Goal: Information Seeking & Learning: Learn about a topic

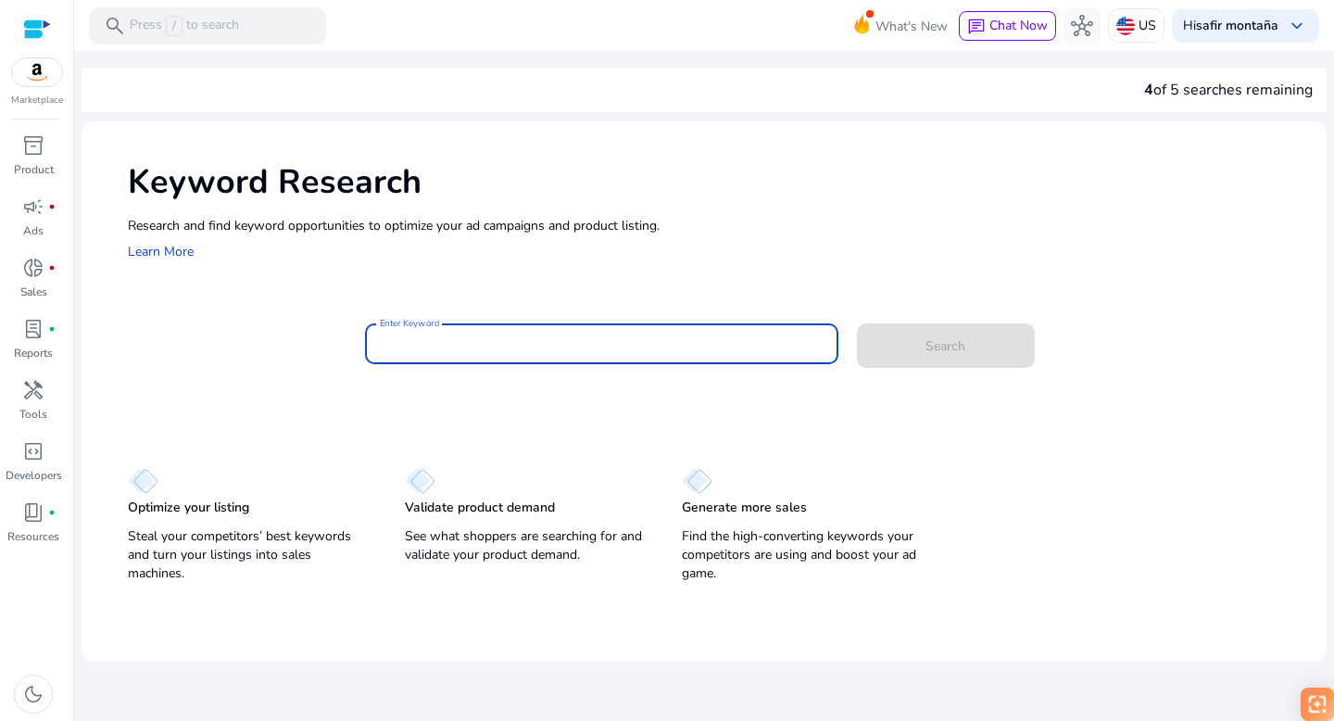
click at [445, 336] on input "Enter Keyword" at bounding box center [602, 344] width 444 height 20
type input "**********"
click at [933, 345] on span "Search" at bounding box center [946, 345] width 40 height 19
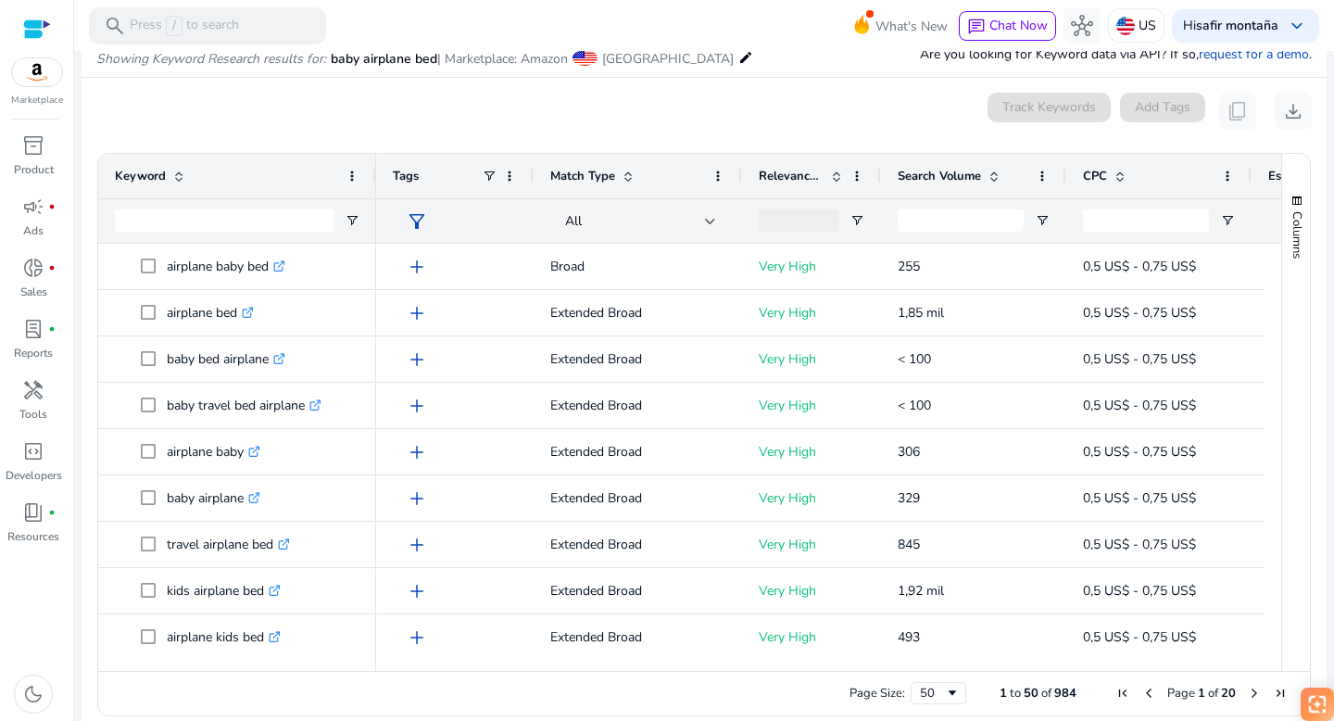
scroll to position [221, 0]
click at [838, 168] on span at bounding box center [836, 175] width 15 height 15
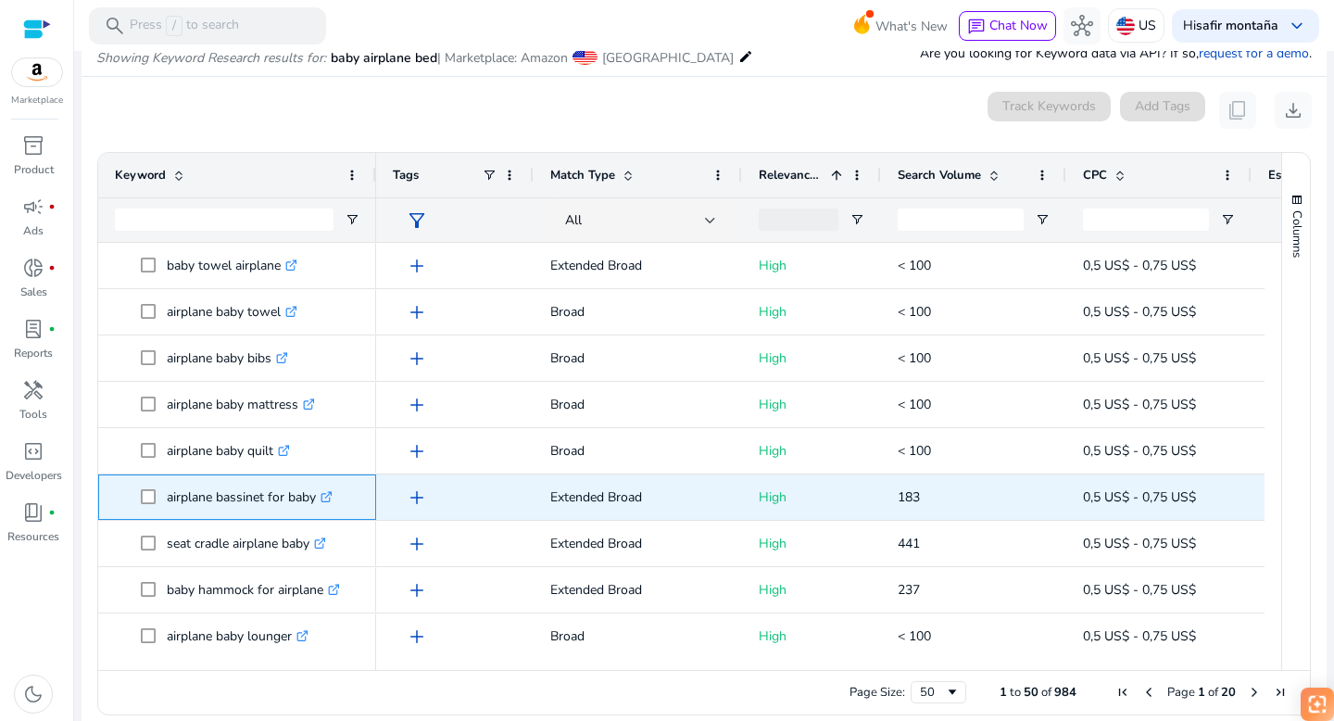
click at [330, 494] on icon ".st0{fill:#2c8af8}" at bounding box center [327, 497] width 12 height 12
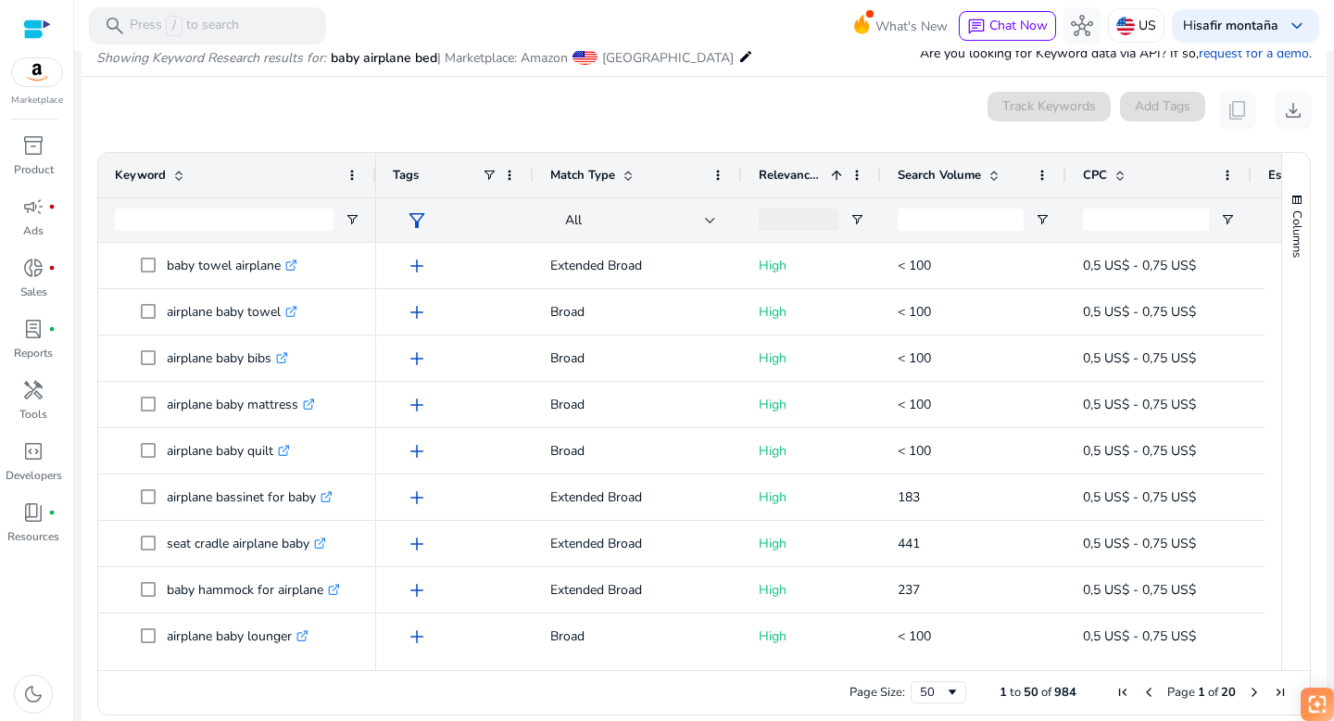
click at [993, 176] on span at bounding box center [994, 175] width 15 height 15
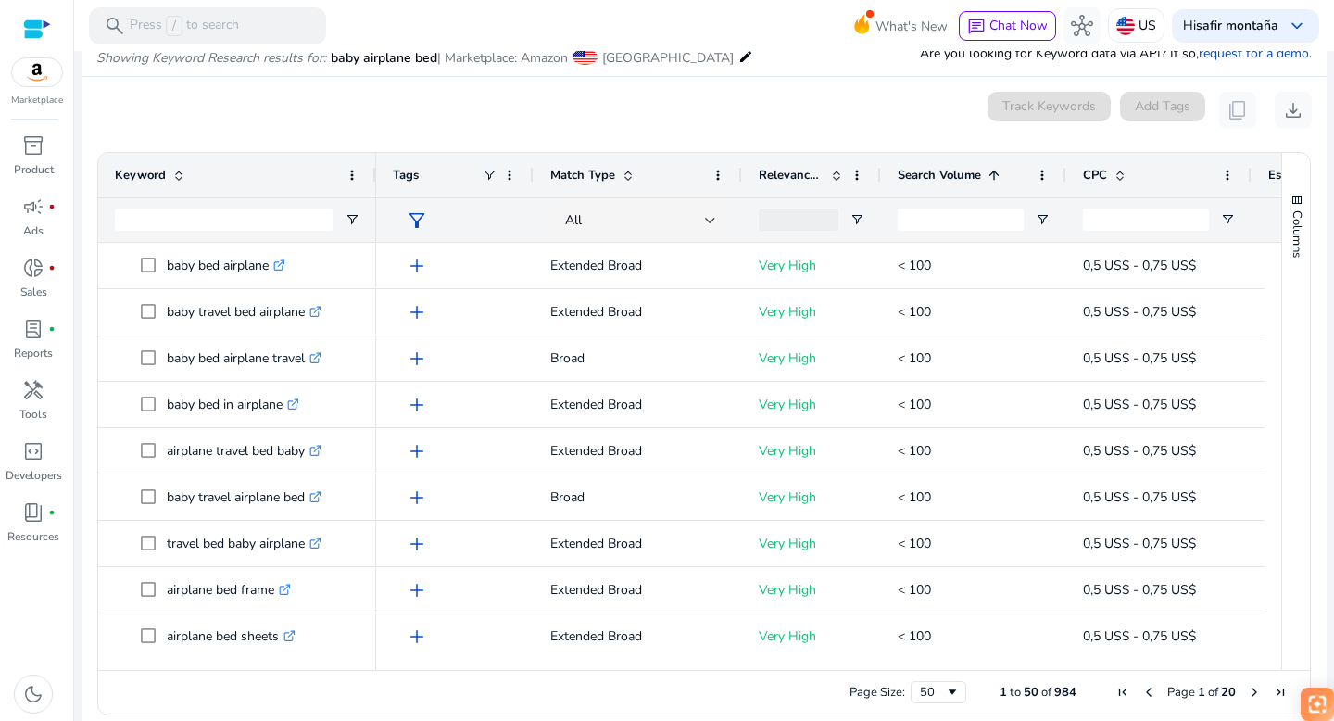
click at [993, 176] on span at bounding box center [994, 175] width 15 height 15
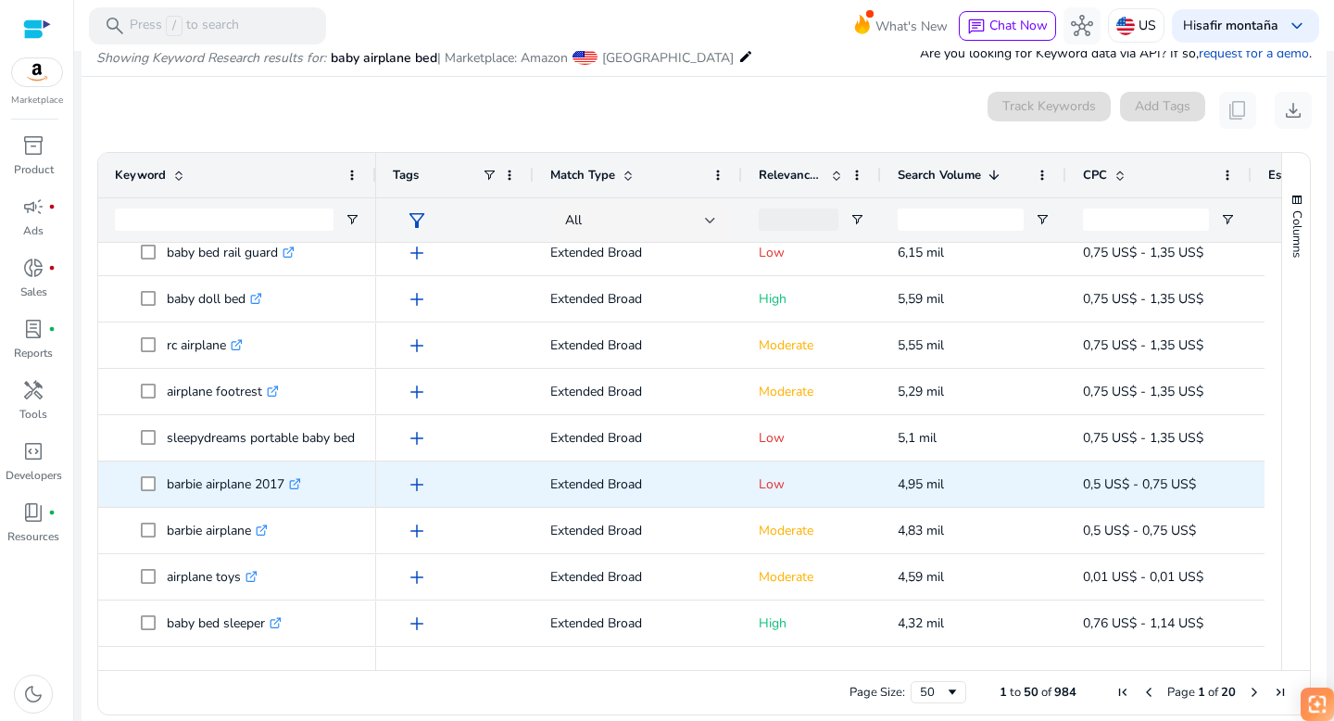
scroll to position [0, 0]
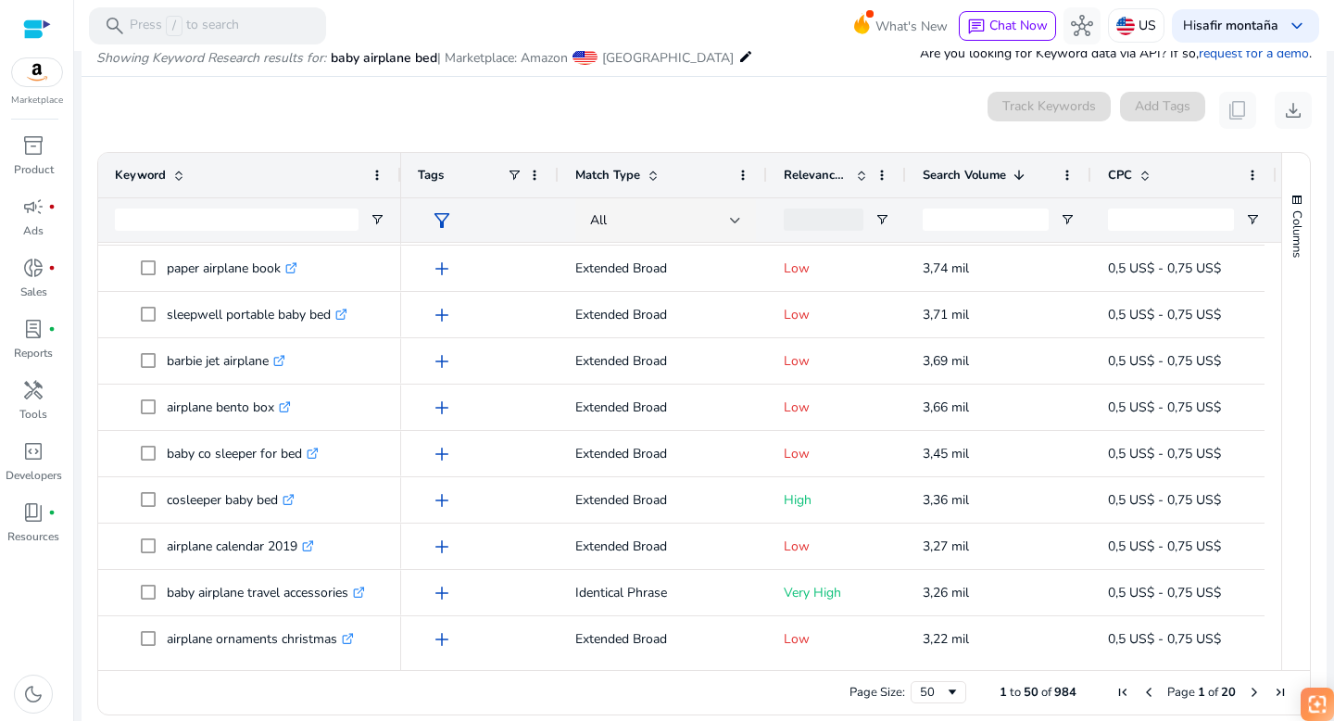
drag, startPoint x: 372, startPoint y: 164, endPoint x: 397, endPoint y: 162, distance: 25.1
click at [397, 162] on div at bounding box center [400, 175] width 7 height 44
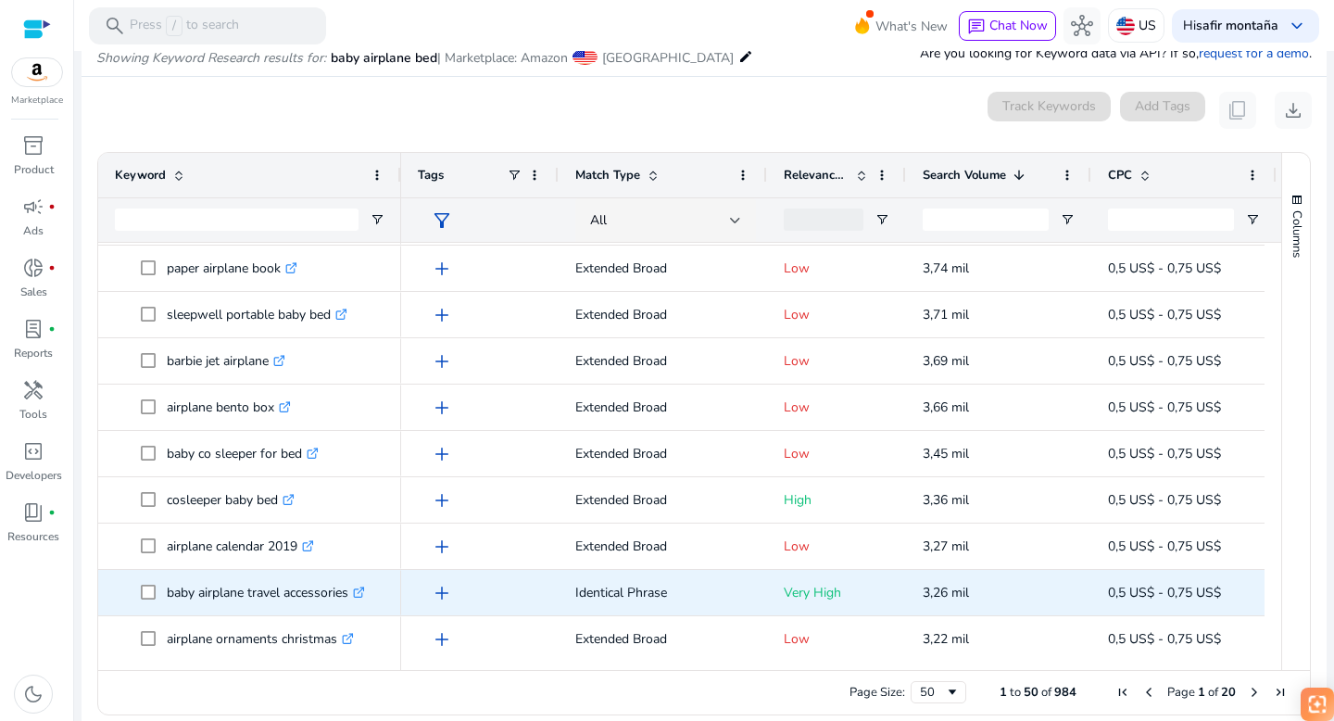
click at [364, 591] on icon ".st0{fill:#2c8af8}" at bounding box center [359, 593] width 12 height 12
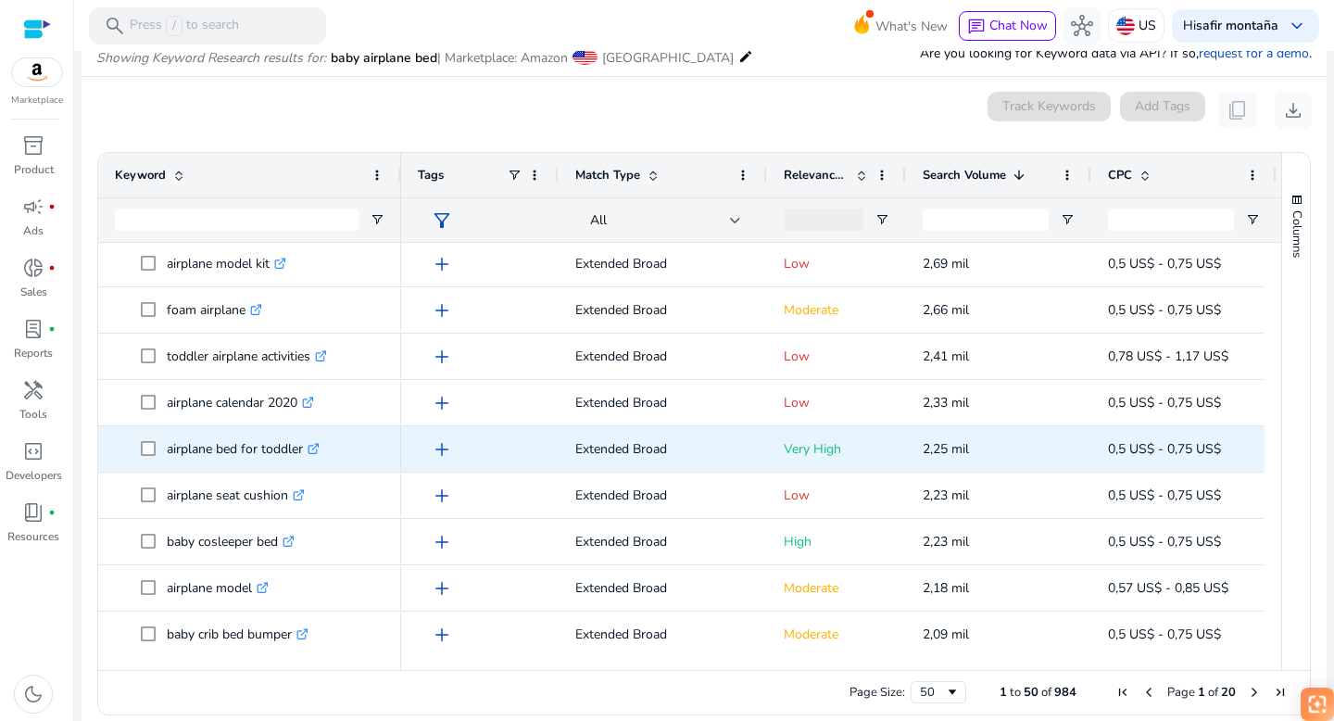
click at [316, 448] on icon ".st0{fill:#2c8af8}" at bounding box center [314, 449] width 12 height 12
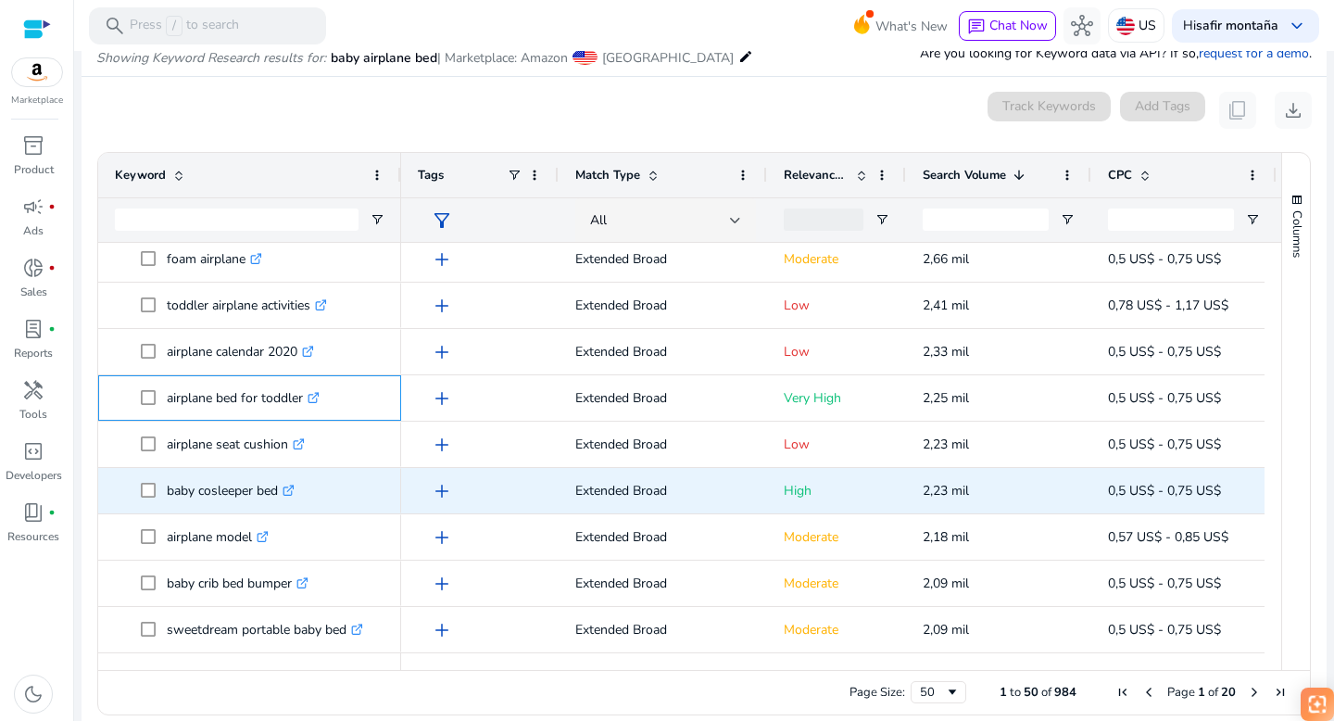
scroll to position [238, 0]
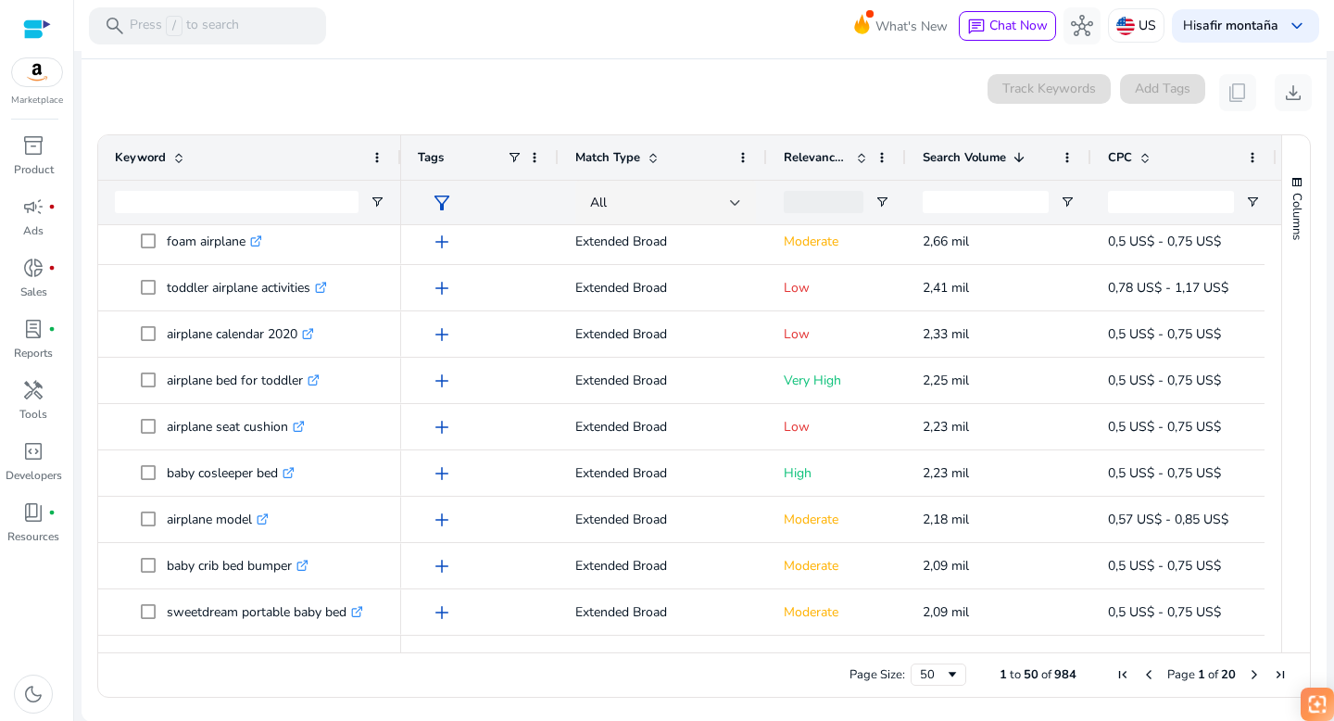
click at [1247, 671] on span "Next Page" at bounding box center [1254, 674] width 15 height 15
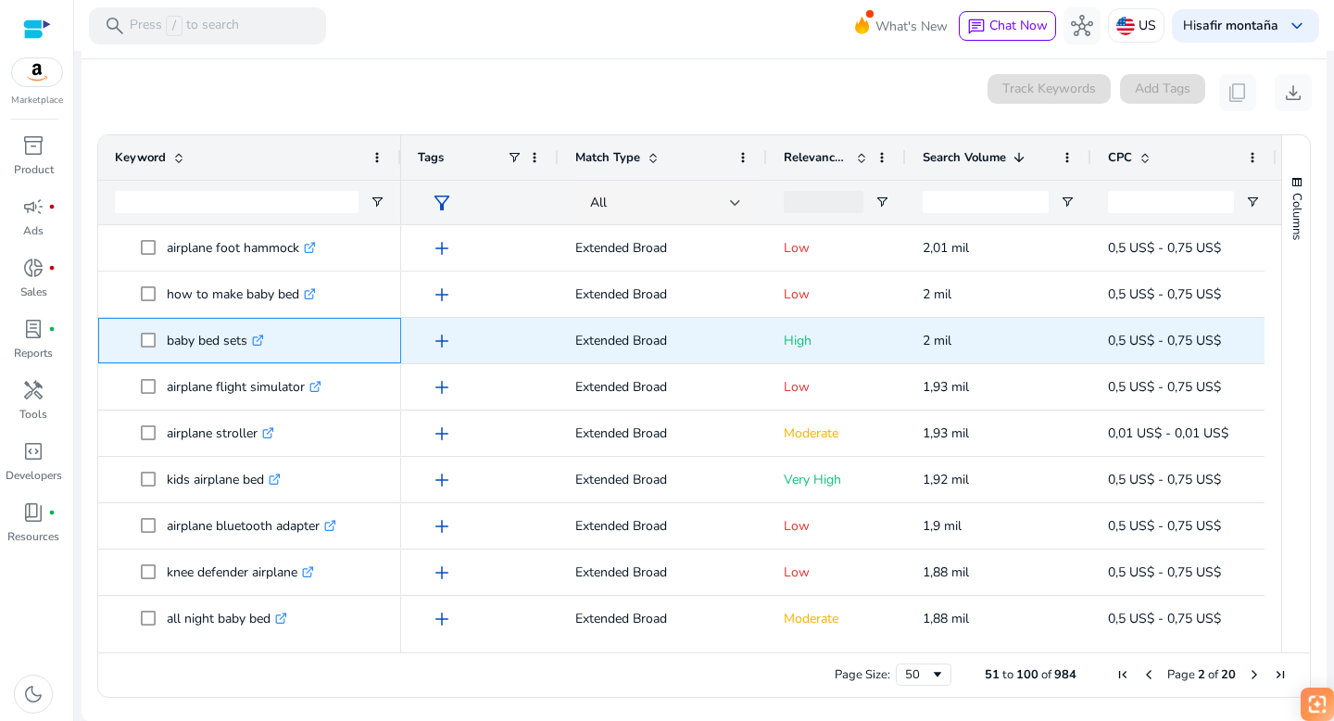
click at [261, 337] on icon ".st0{fill:#2c8af8}" at bounding box center [258, 340] width 12 height 12
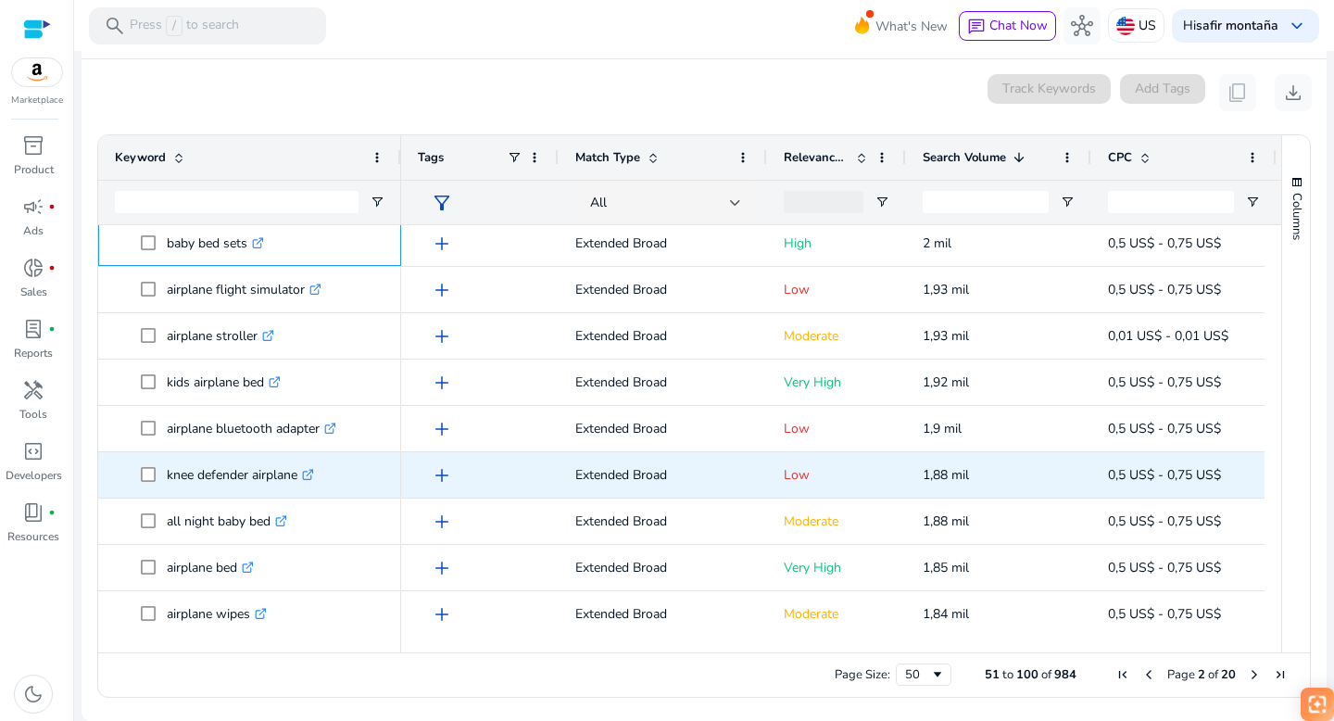
scroll to position [99, 0]
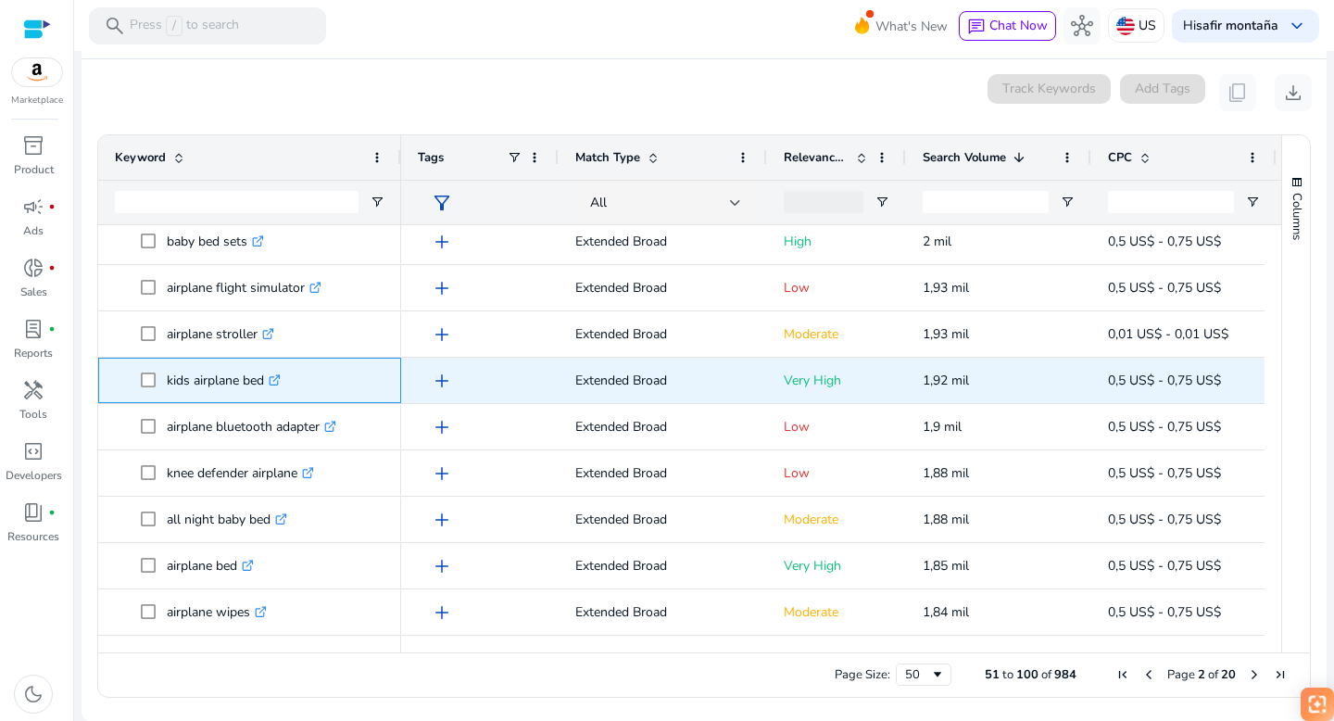
click at [281, 376] on icon ".st0{fill:#2c8af8}" at bounding box center [275, 380] width 12 height 12
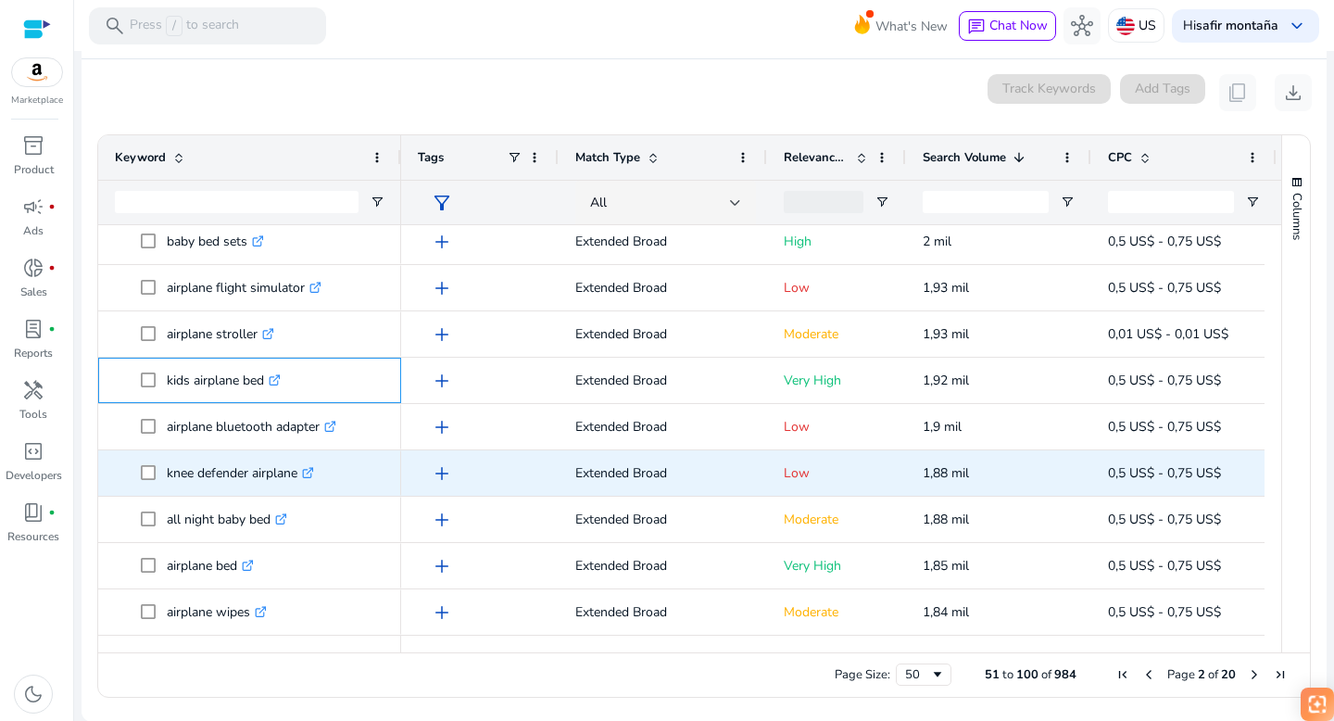
scroll to position [103, 0]
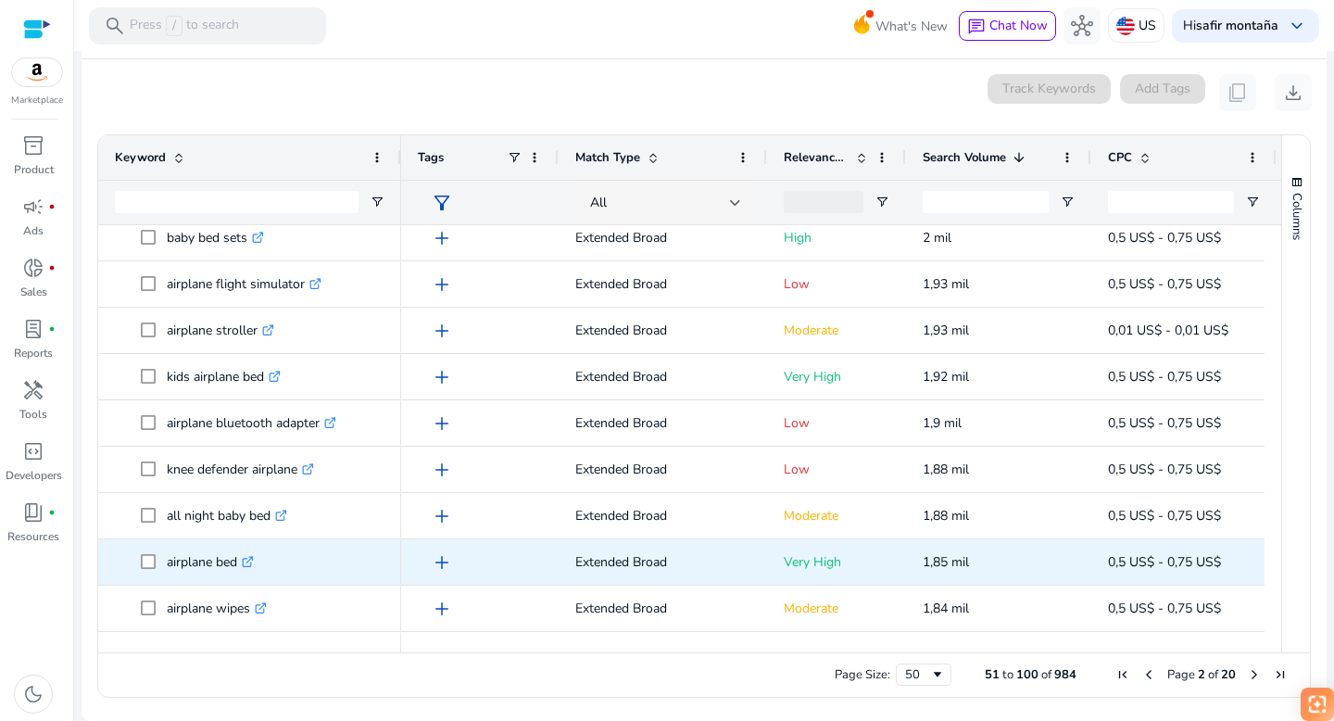
click at [253, 559] on icon at bounding box center [249, 559] width 6 height 6
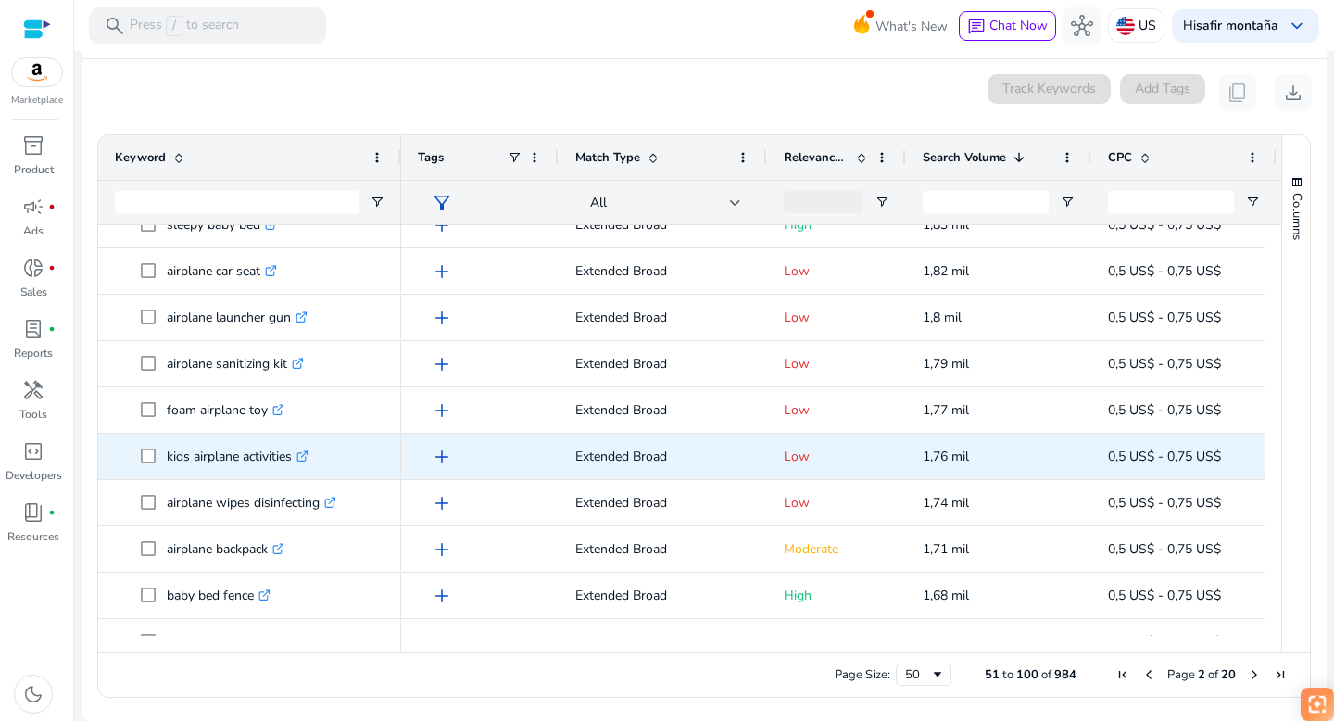
scroll to position [597, 0]
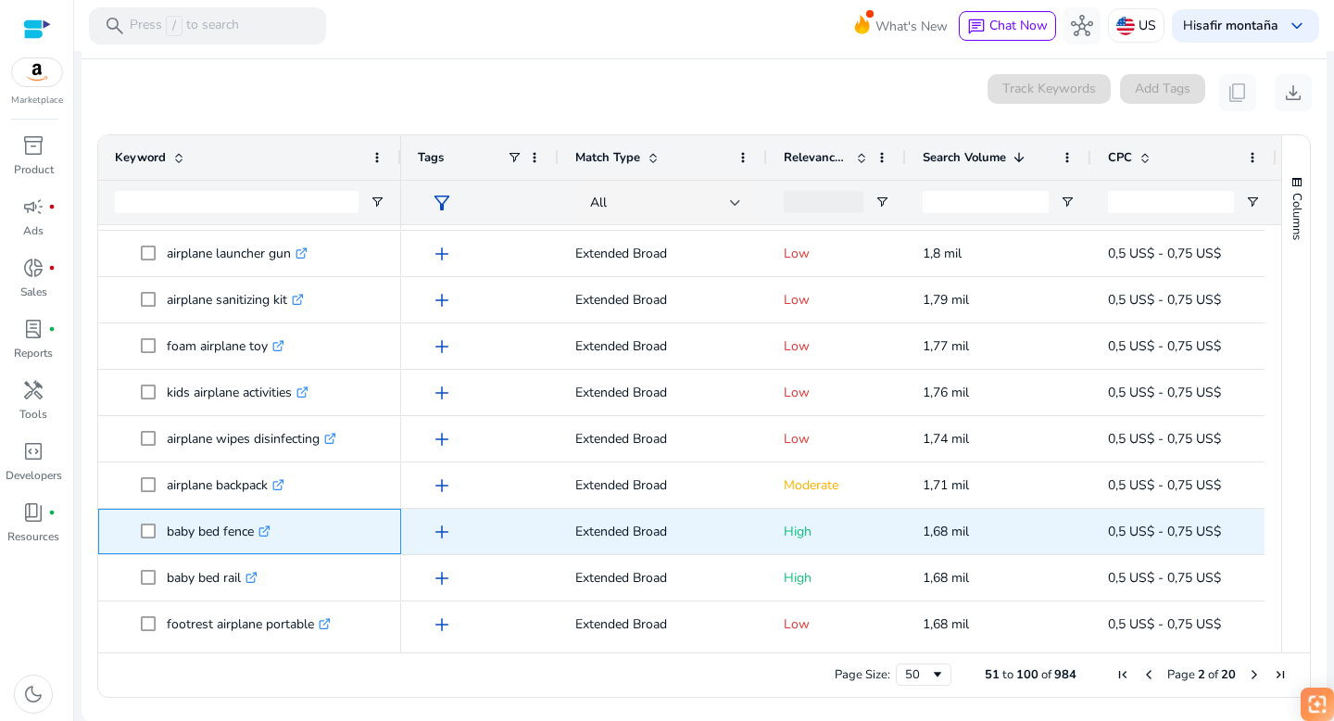
click at [268, 530] on icon at bounding box center [266, 528] width 6 height 6
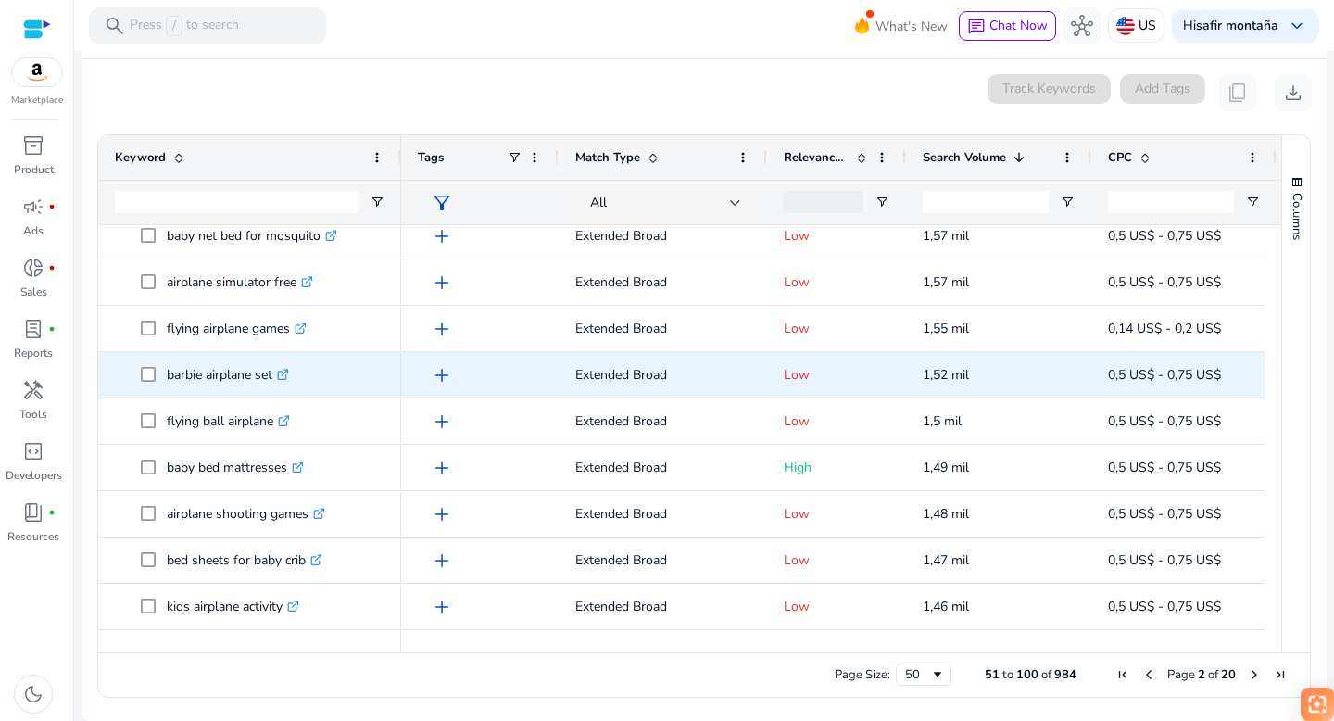
scroll to position [1495, 0]
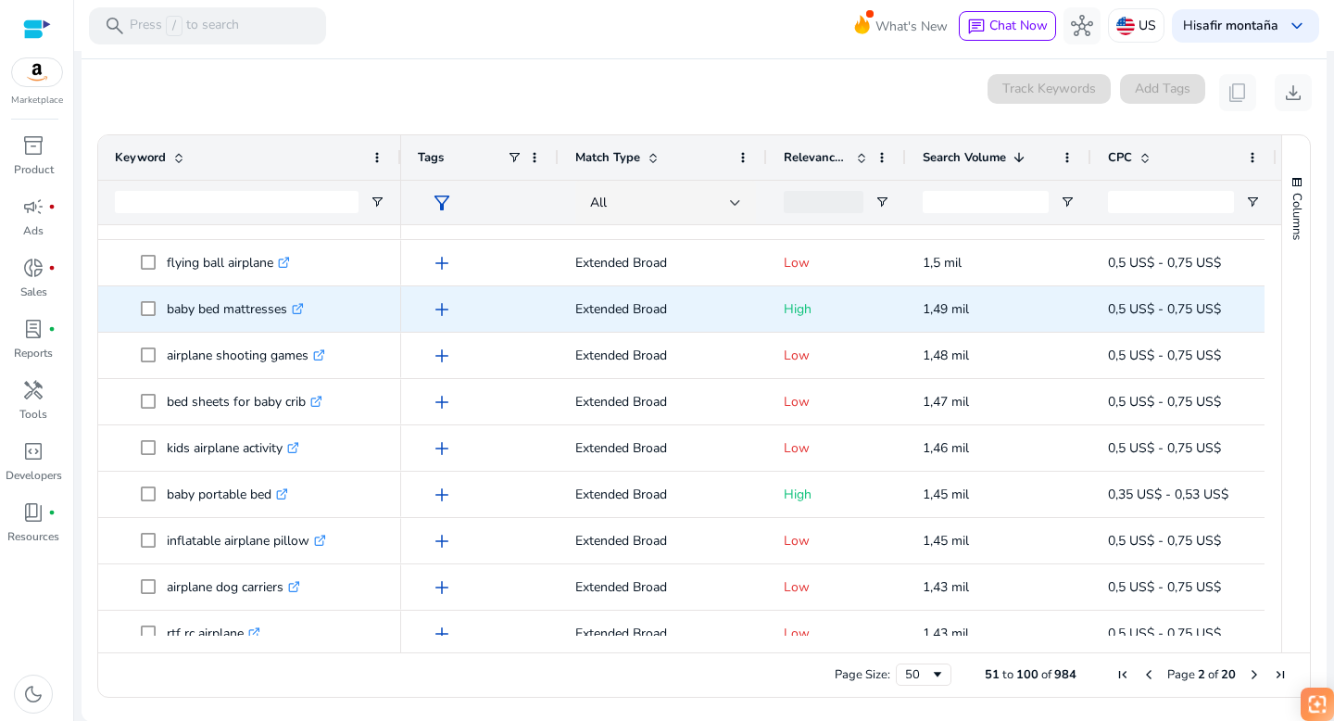
click at [303, 309] on icon ".st0{fill:#2c8af8}" at bounding box center [298, 309] width 12 height 12
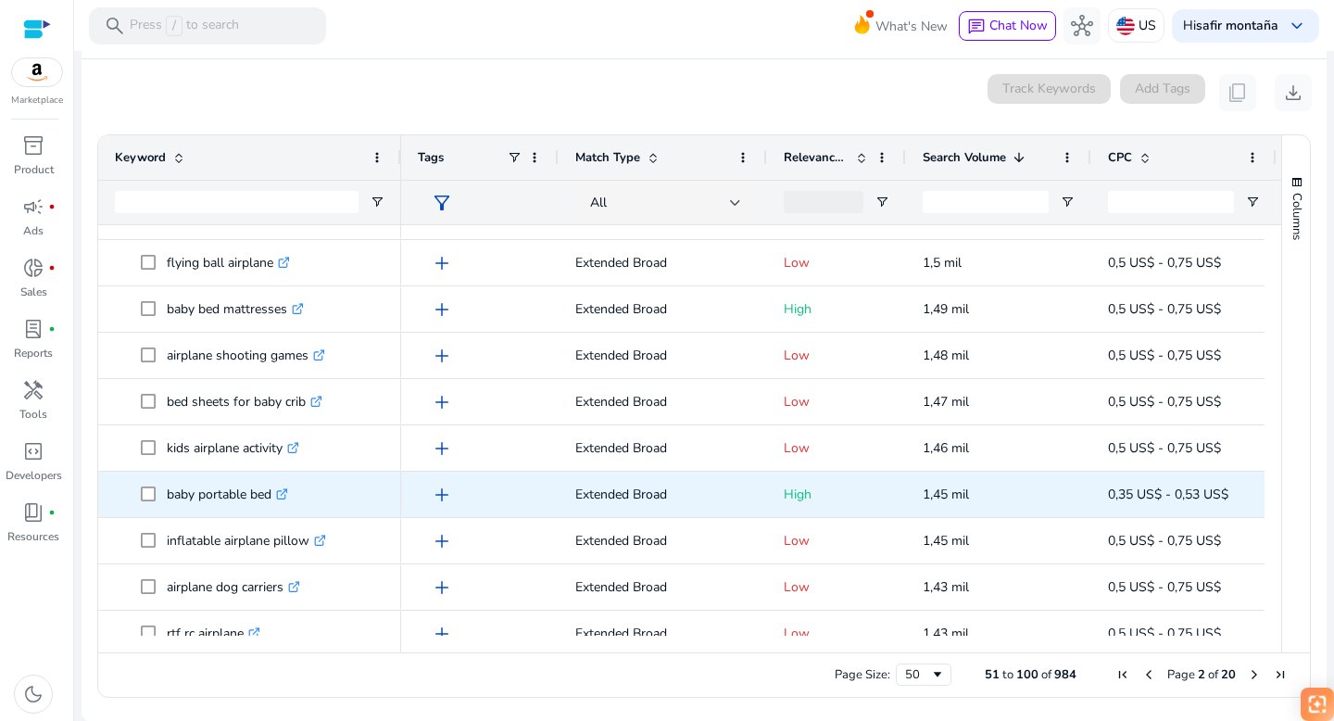
click at [286, 491] on icon ".st0{fill:#2c8af8}" at bounding box center [282, 494] width 12 height 12
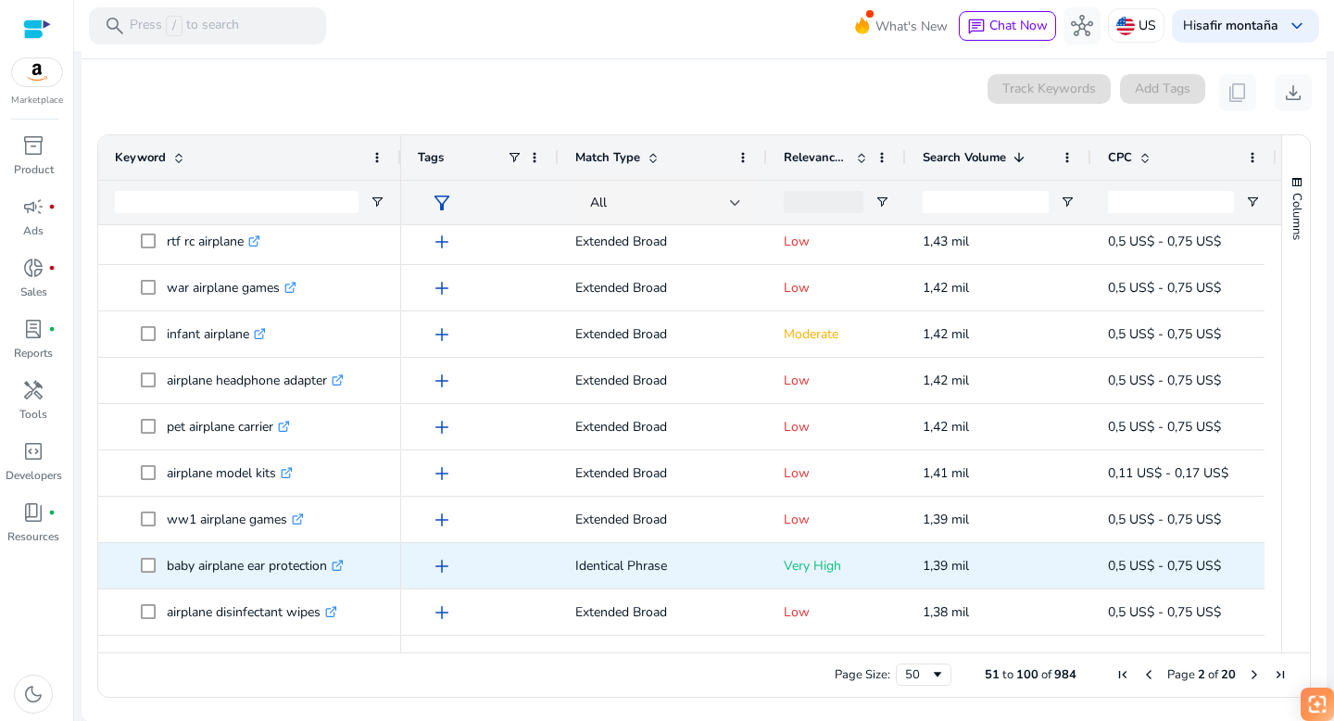
click at [343, 563] on icon at bounding box center [339, 563] width 6 height 6
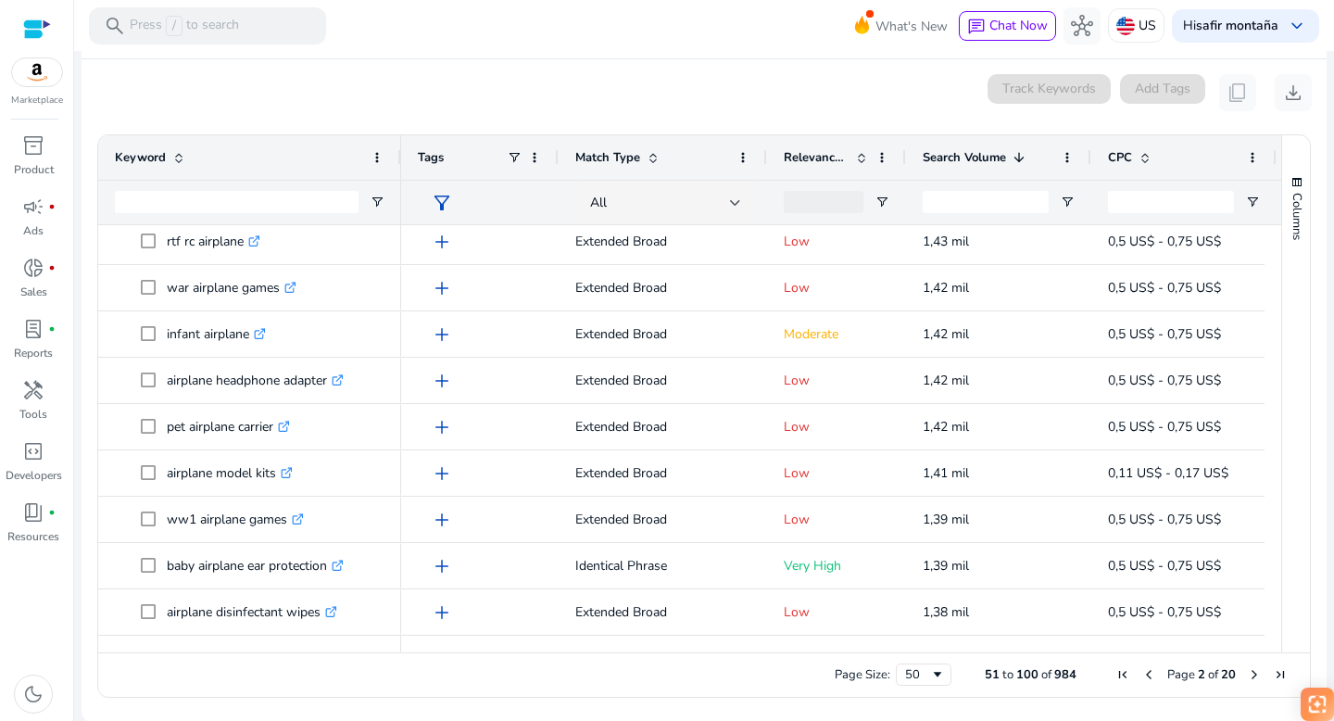
click at [1249, 675] on span "Next Page" at bounding box center [1254, 674] width 15 height 15
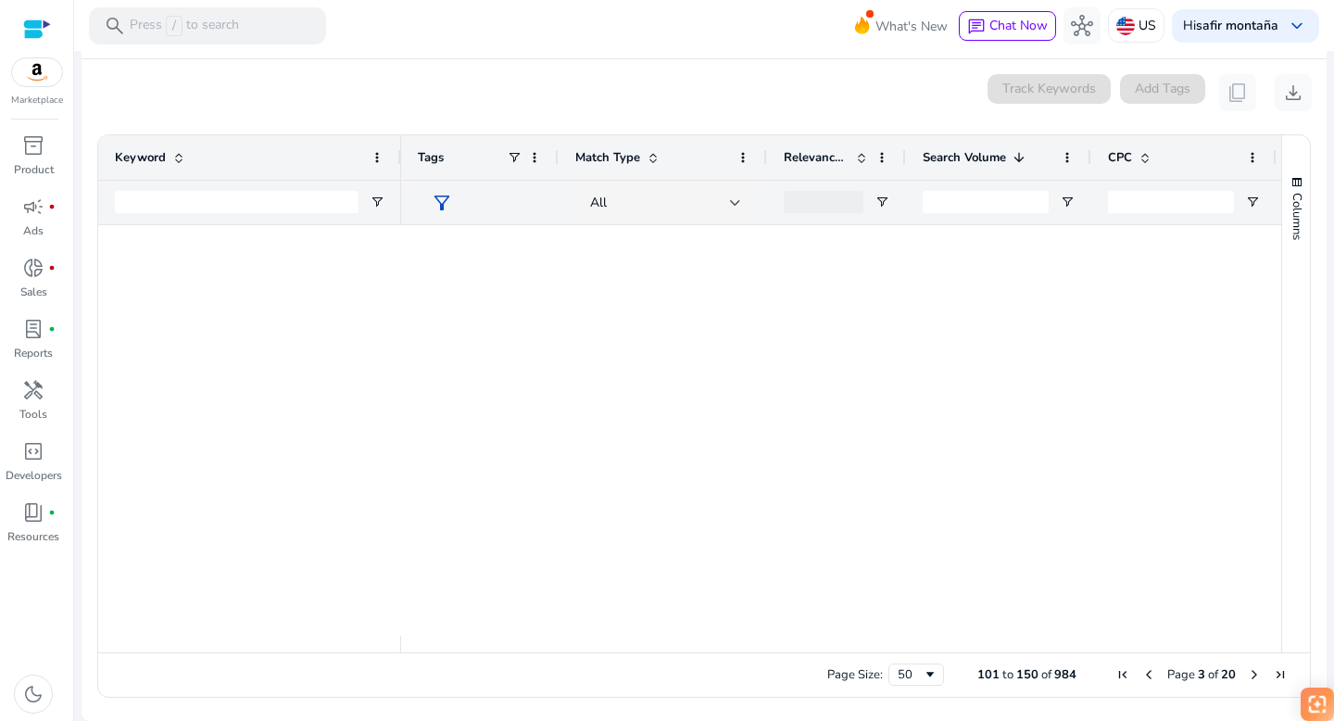
scroll to position [0, 0]
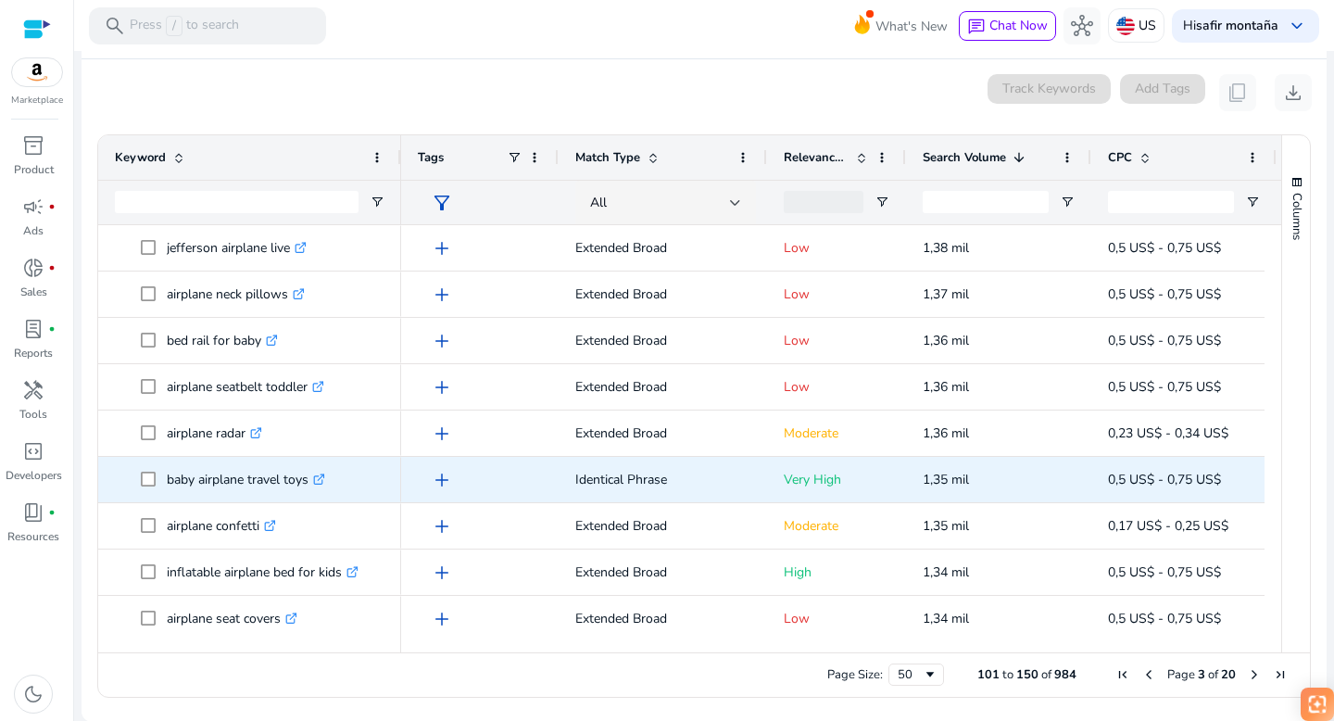
click at [324, 475] on icon at bounding box center [321, 476] width 6 height 6
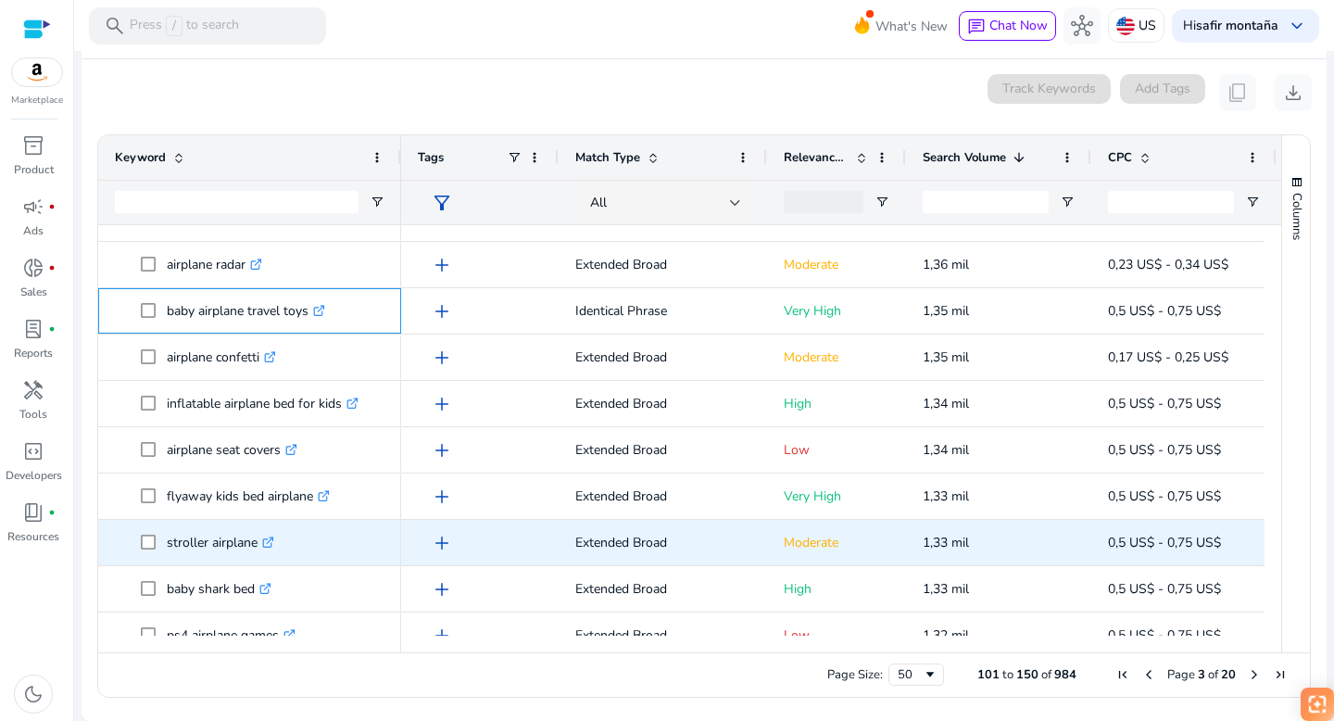
scroll to position [171, 0]
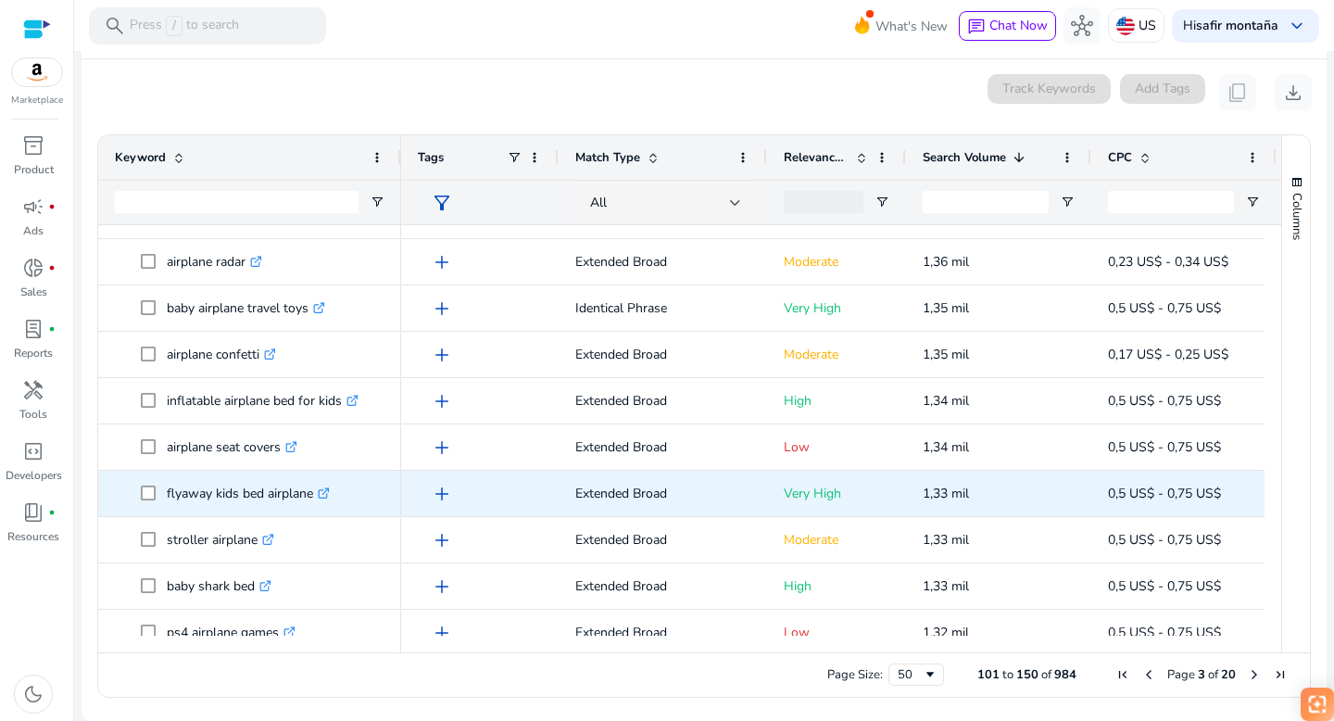
click at [330, 491] on icon ".st0{fill:#2c8af8}" at bounding box center [324, 493] width 12 height 12
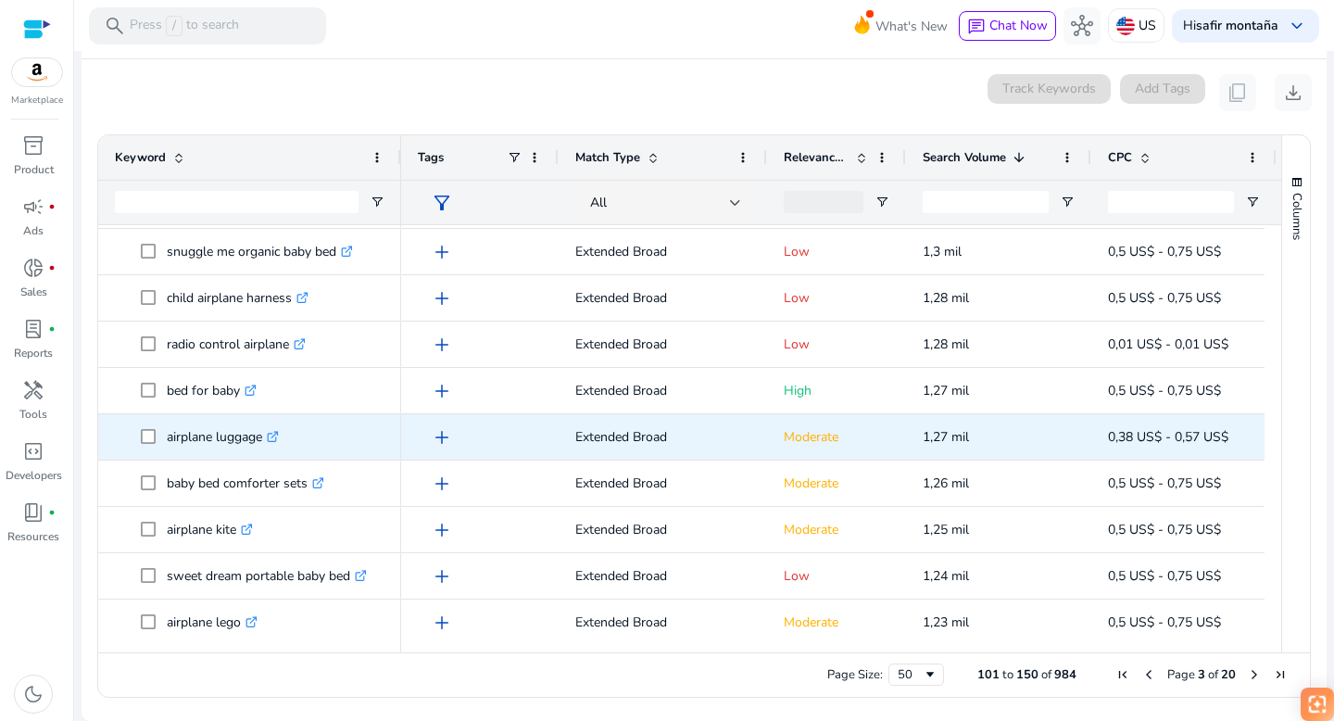
scroll to position [692, 0]
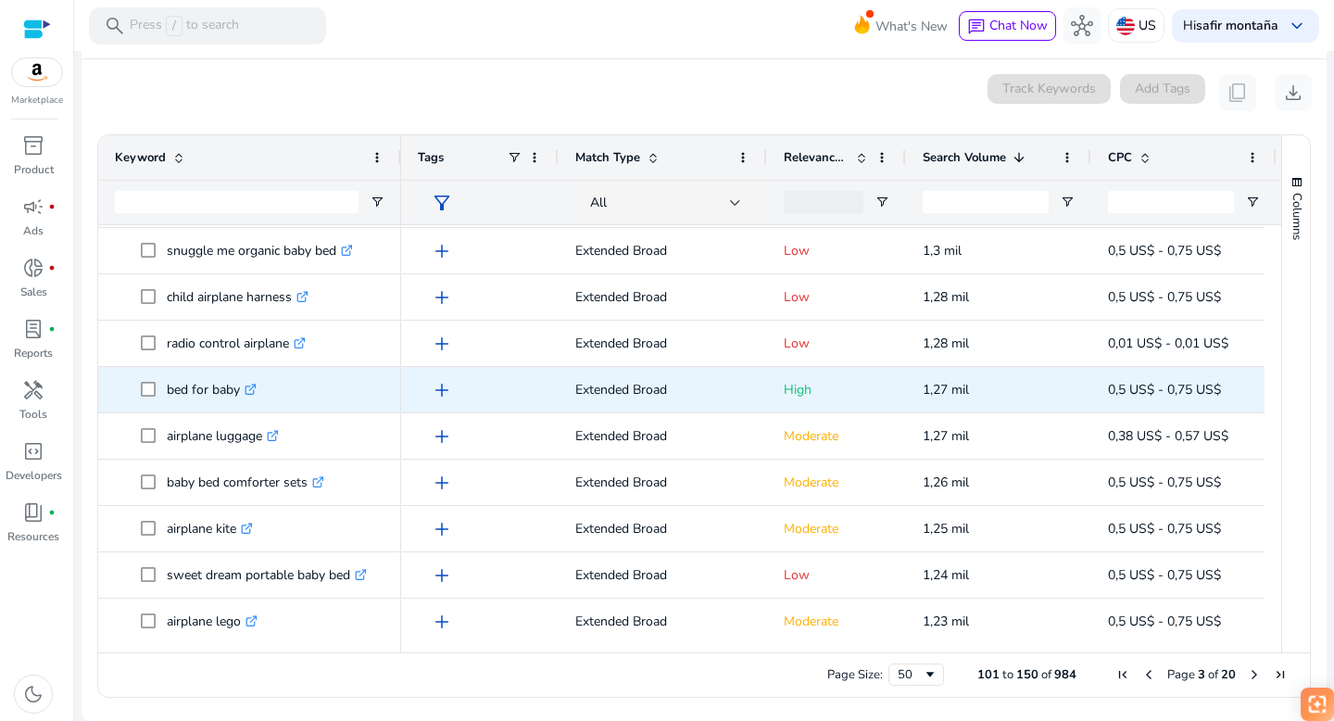
click at [253, 386] on icon ".st0{fill:#2c8af8}" at bounding box center [251, 390] width 12 height 12
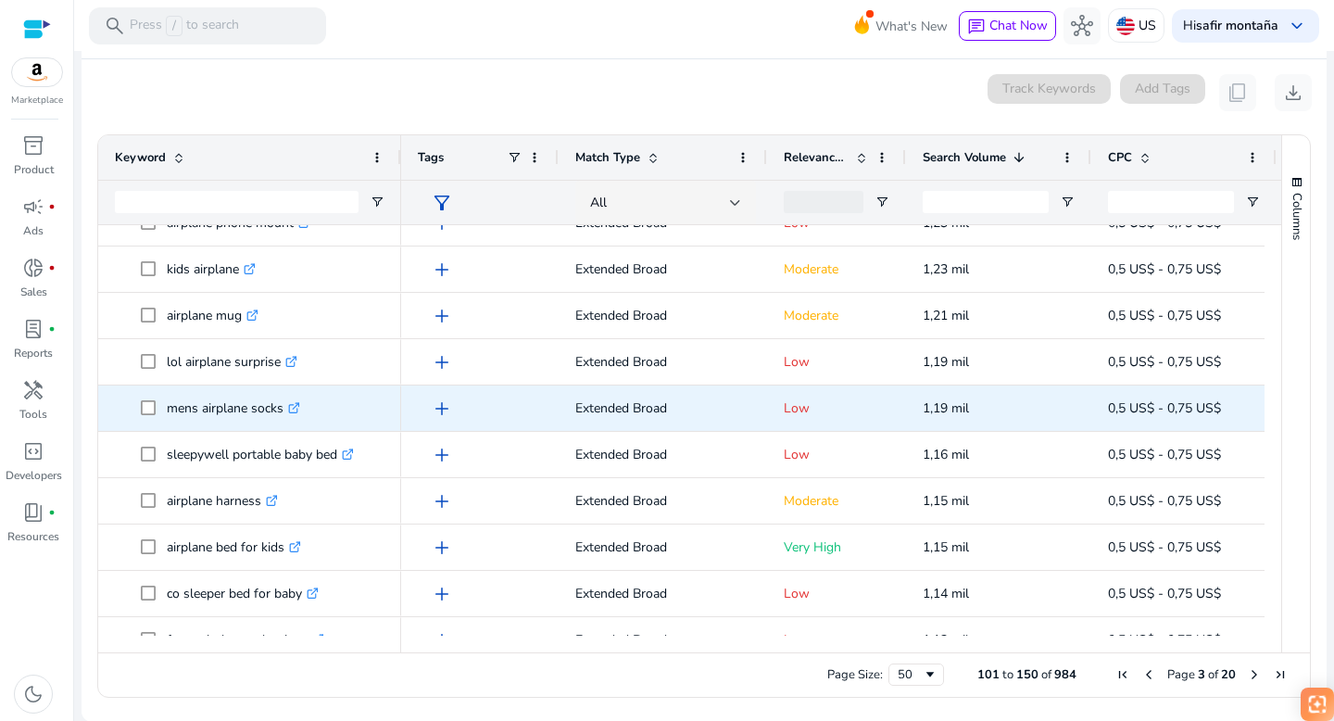
scroll to position [1152, 0]
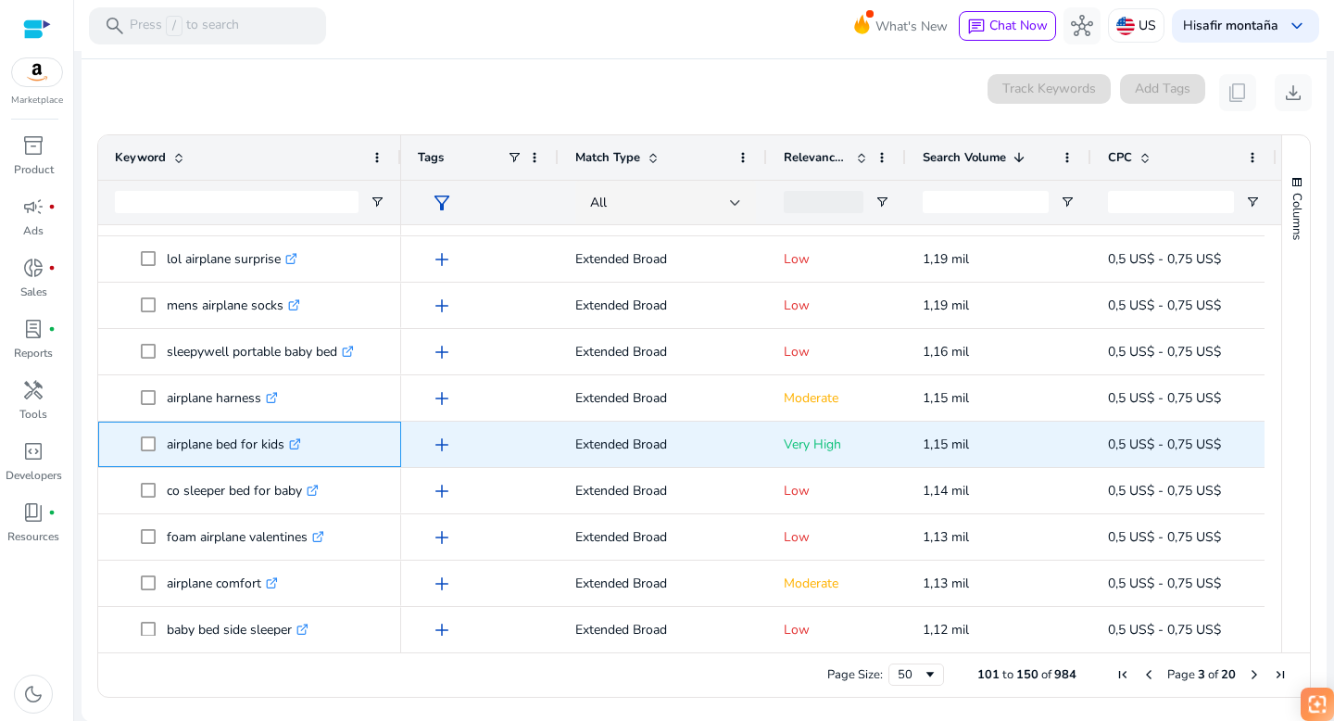
click at [300, 442] on icon ".st0{fill:#2c8af8}" at bounding box center [295, 444] width 12 height 12
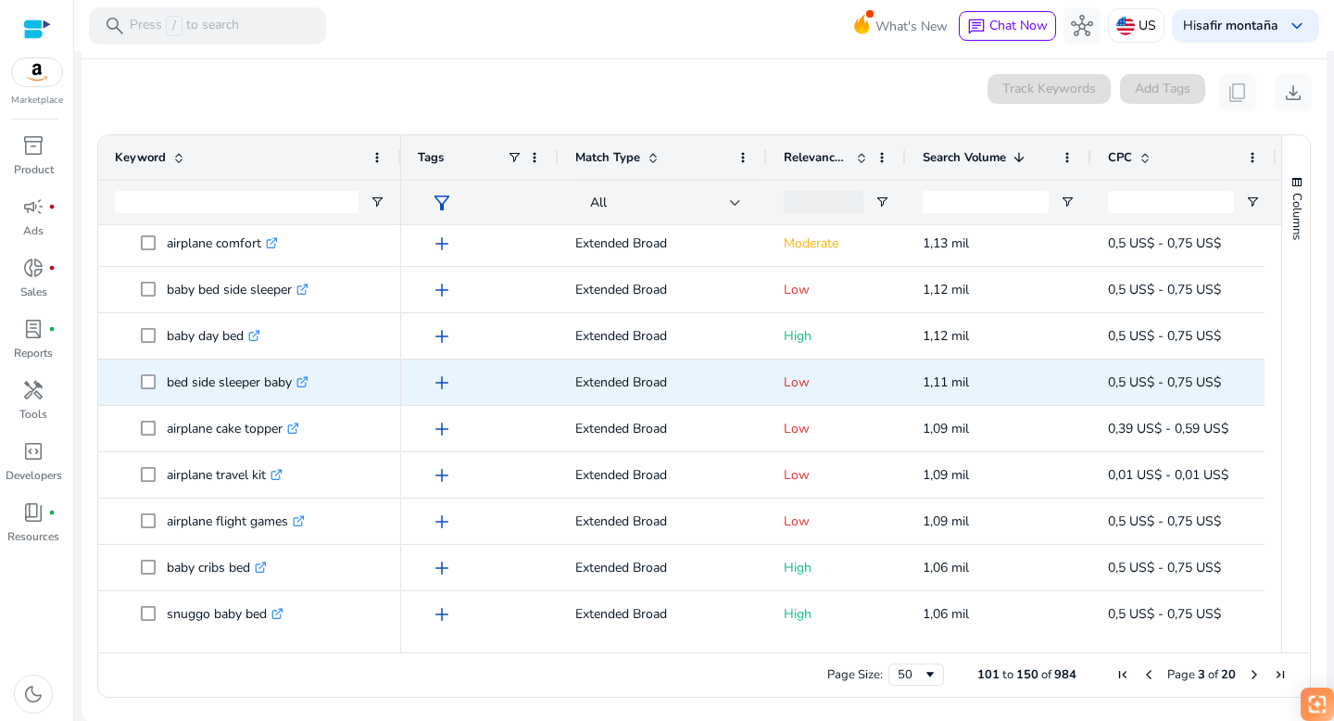
scroll to position [1680, 0]
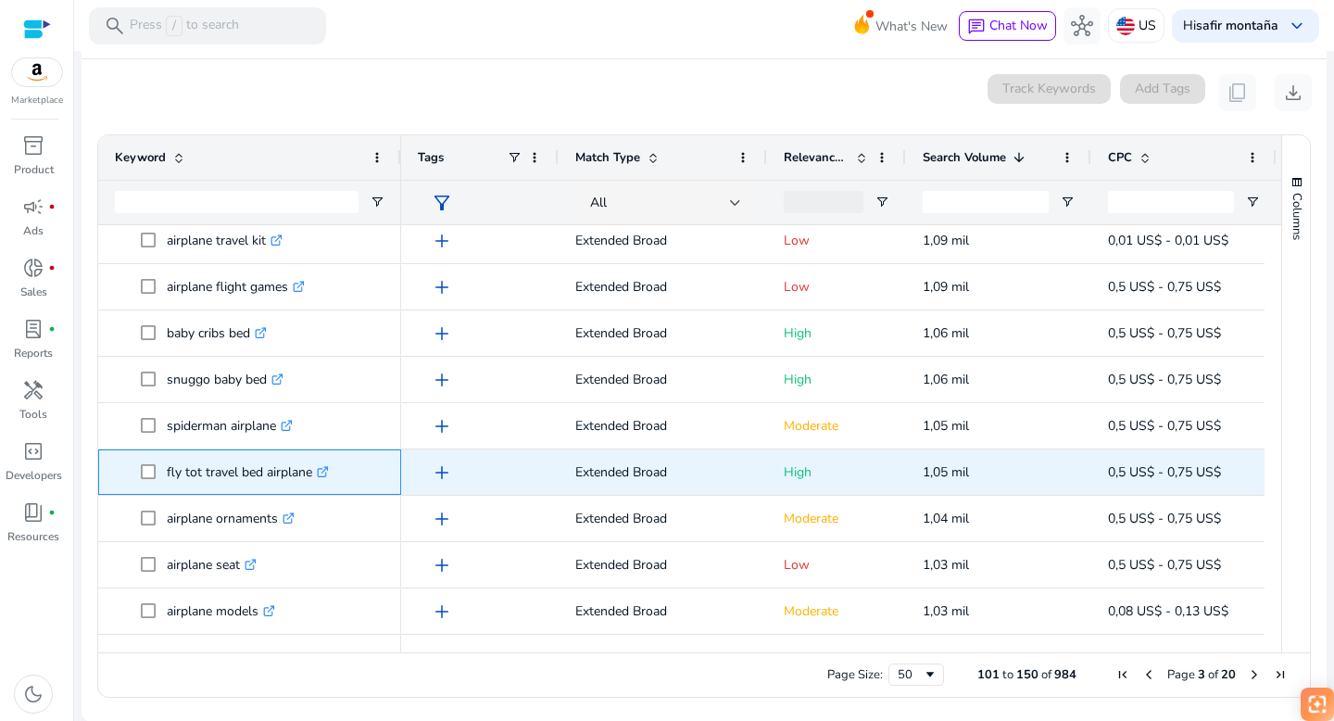
click at [325, 471] on icon at bounding box center [325, 469] width 6 height 6
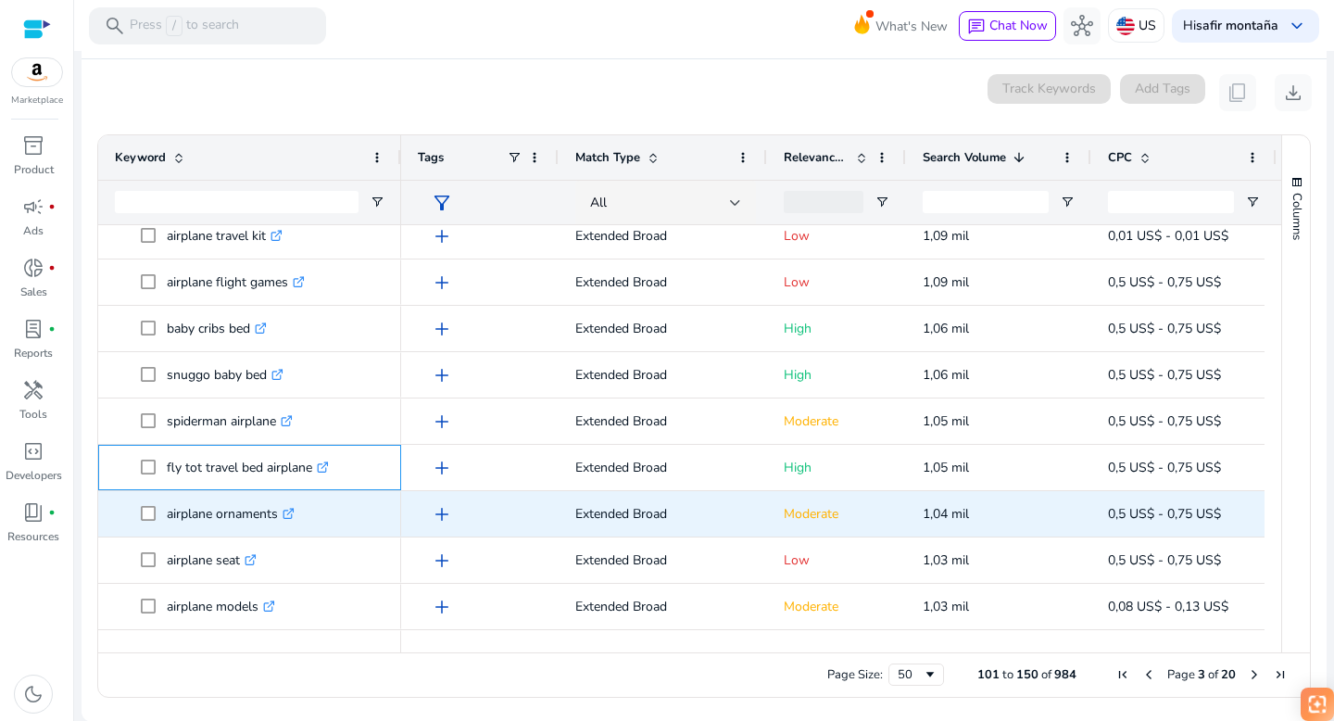
scroll to position [1906, 0]
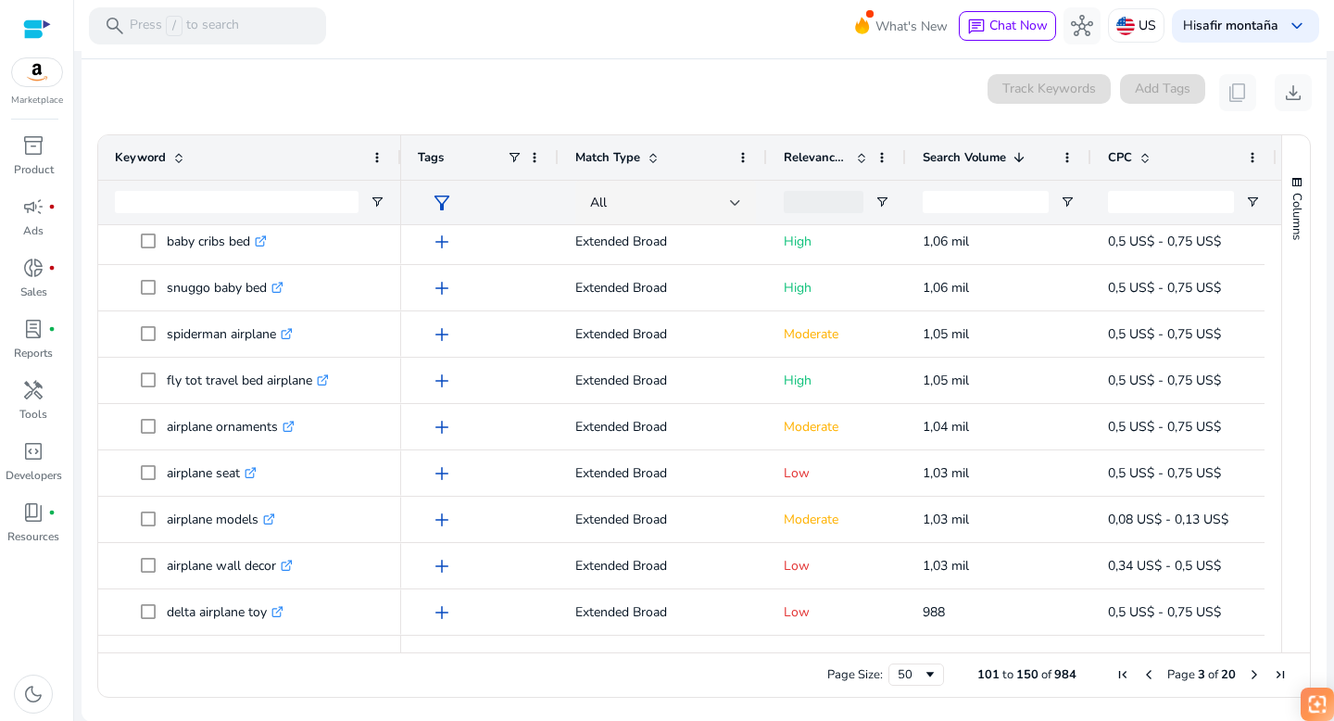
click at [1247, 671] on span "Next Page" at bounding box center [1254, 674] width 15 height 15
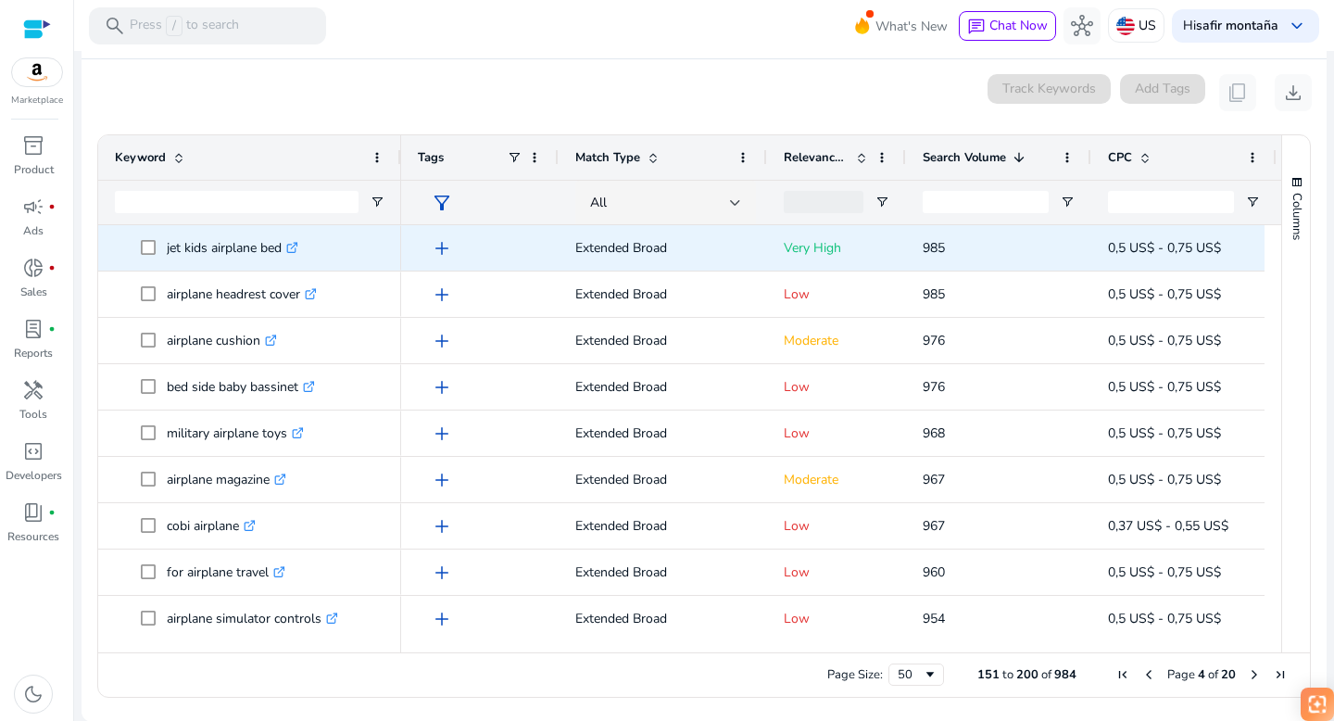
click at [297, 246] on icon at bounding box center [294, 245] width 6 height 6
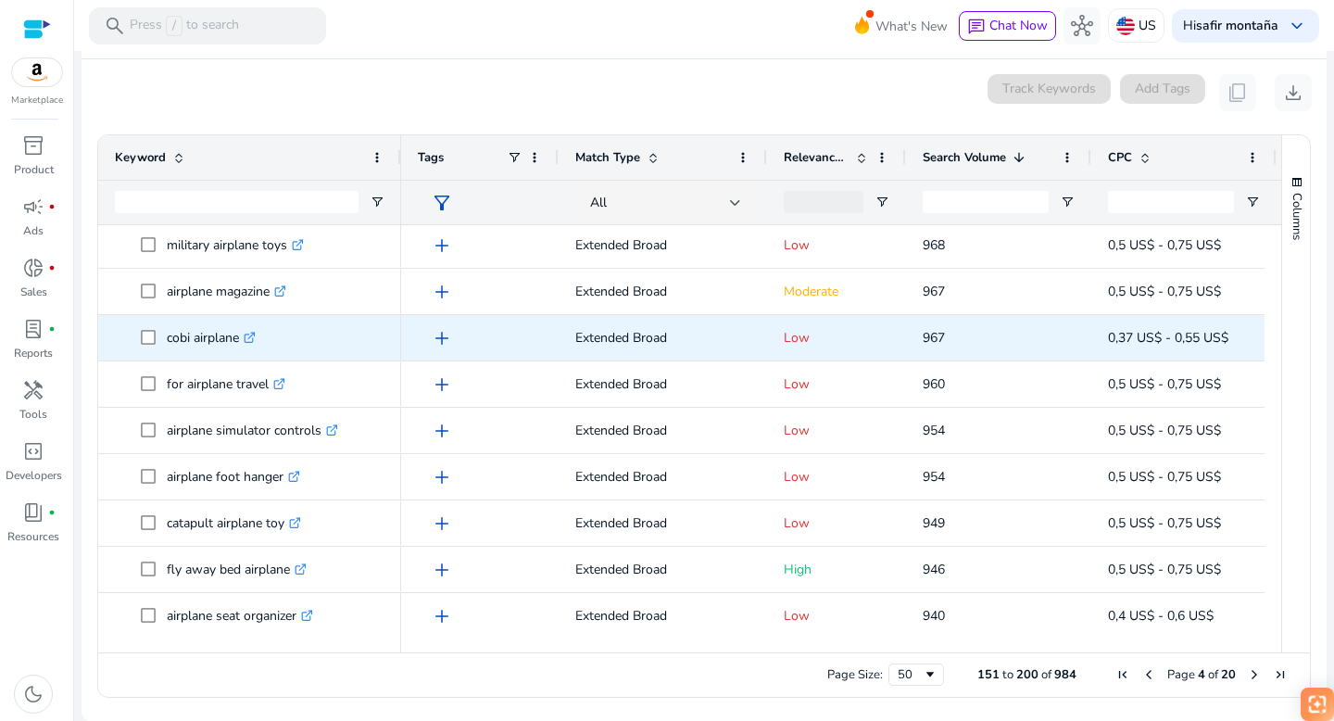
scroll to position [274, 0]
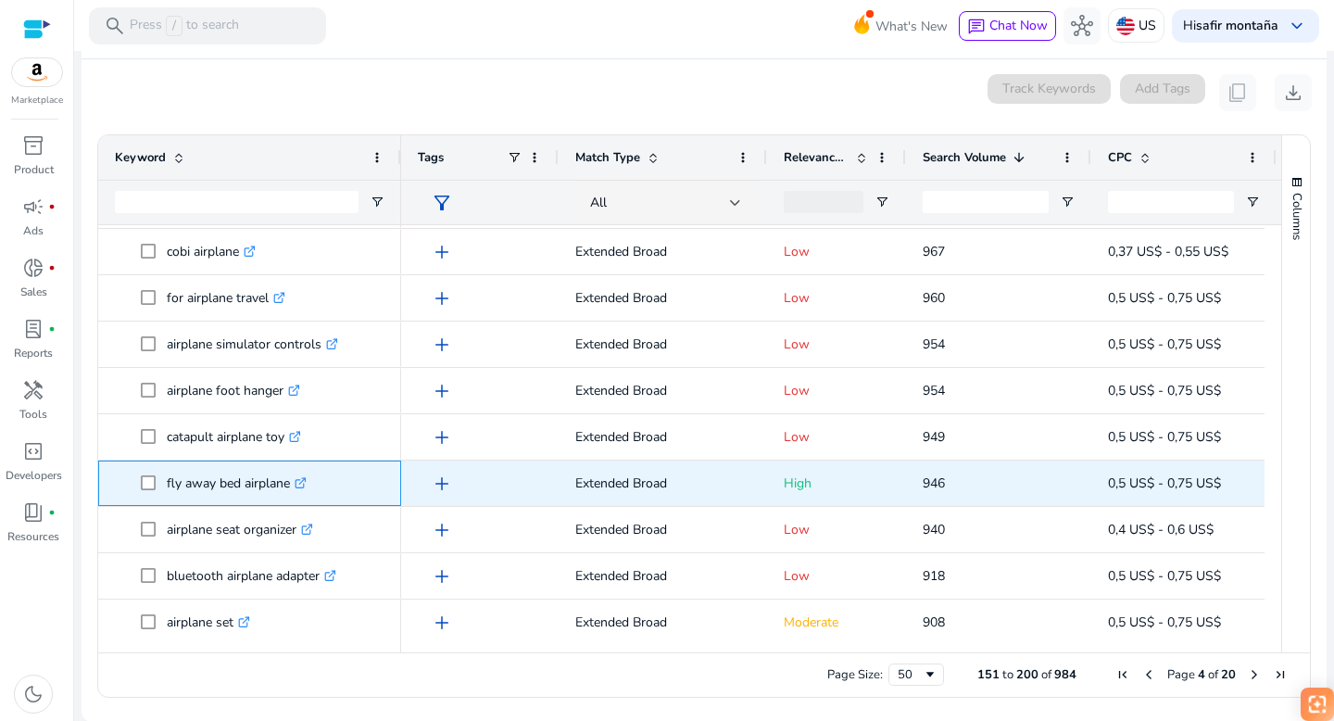
click at [305, 478] on icon ".st0{fill:#2c8af8}" at bounding box center [301, 483] width 12 height 12
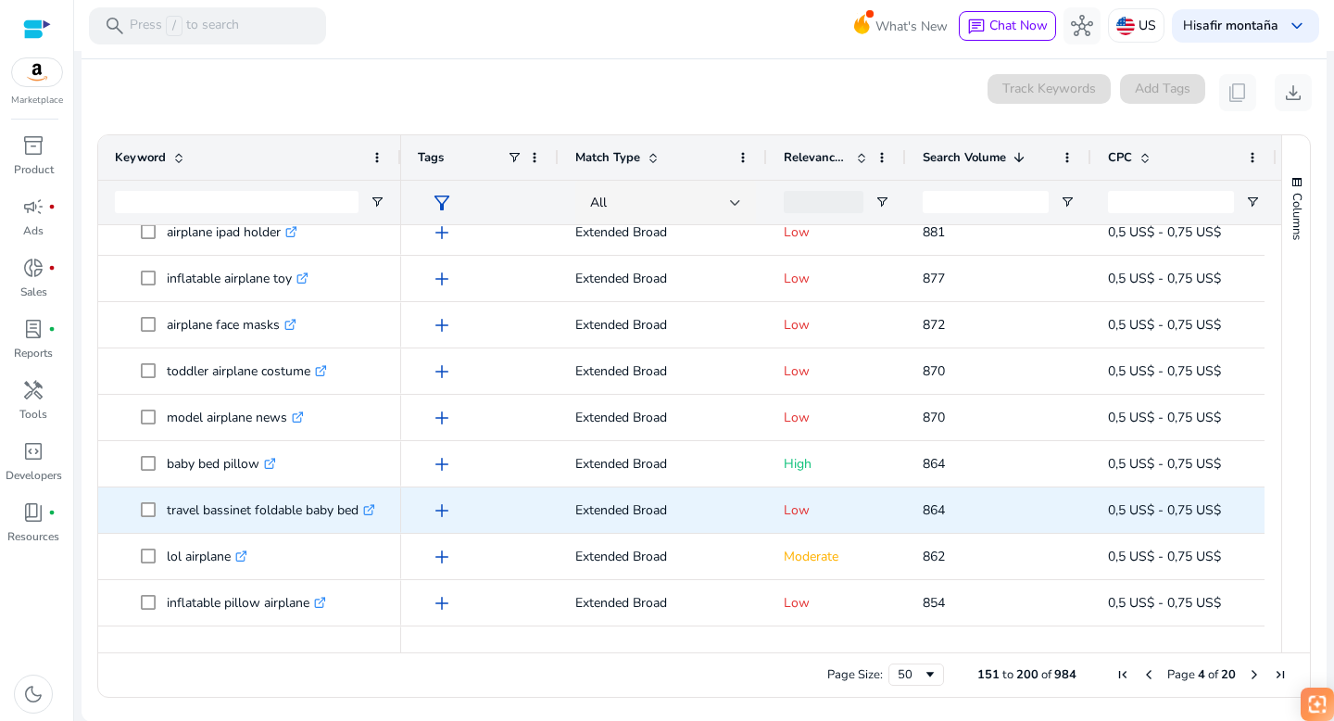
scroll to position [1066, 0]
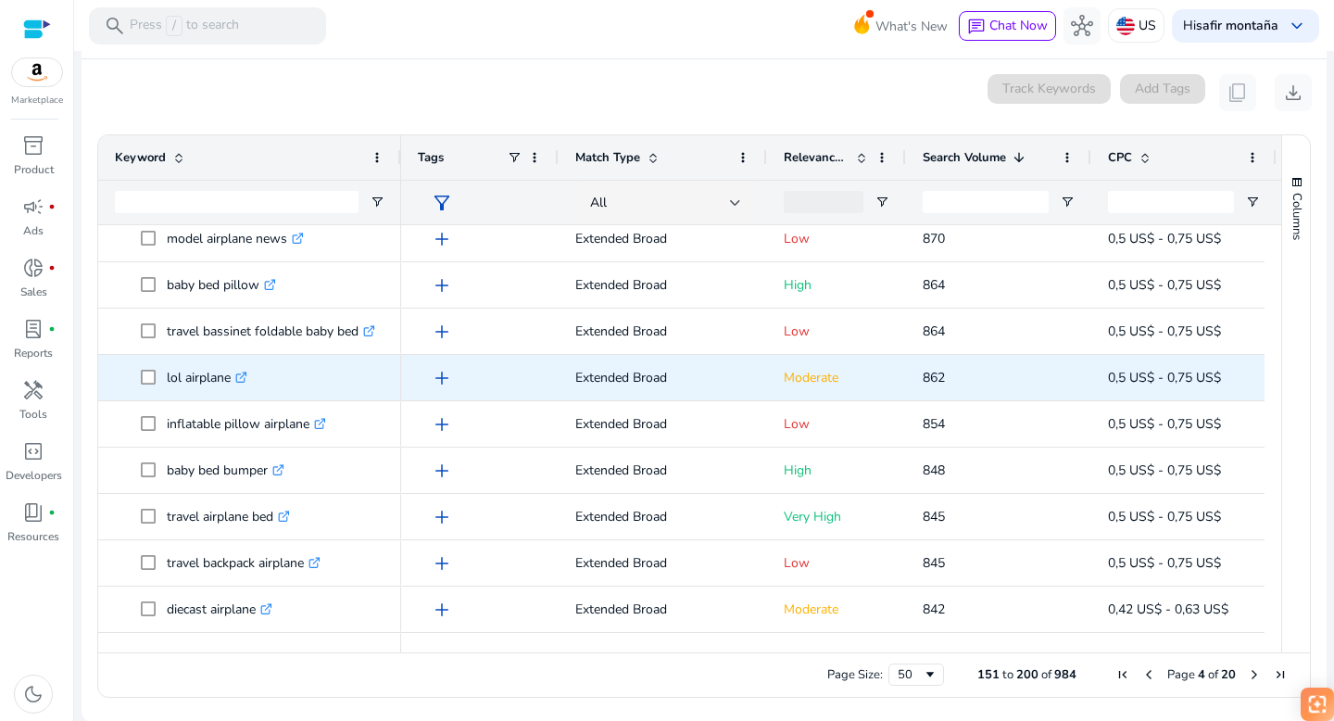
scroll to position [1169, 0]
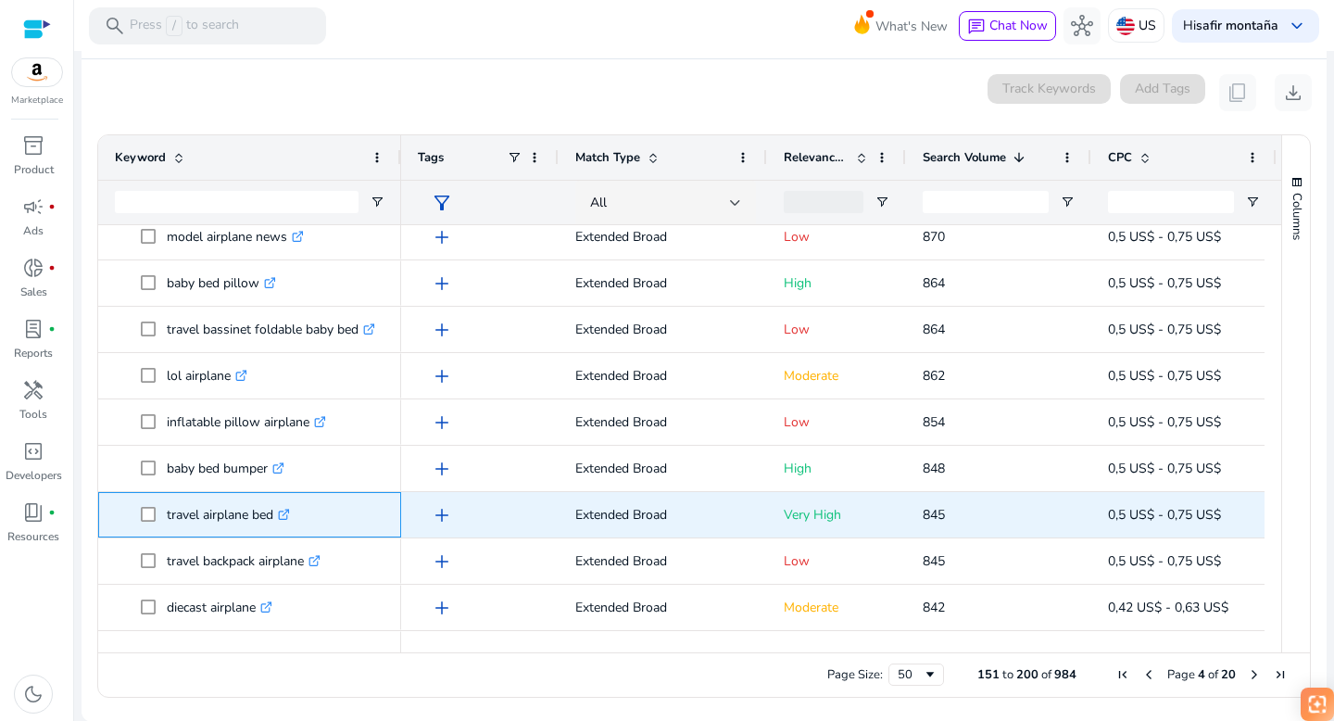
click at [289, 511] on icon at bounding box center [286, 512] width 6 height 6
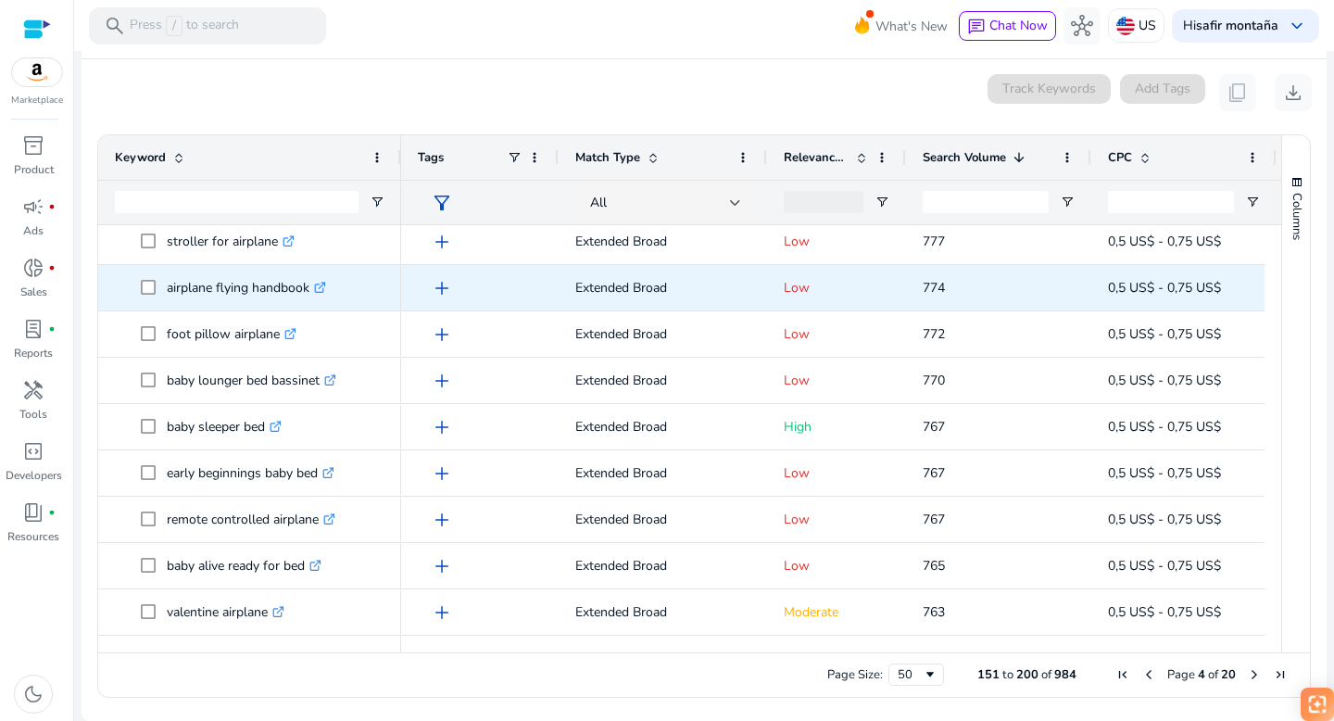
scroll to position [1906, 0]
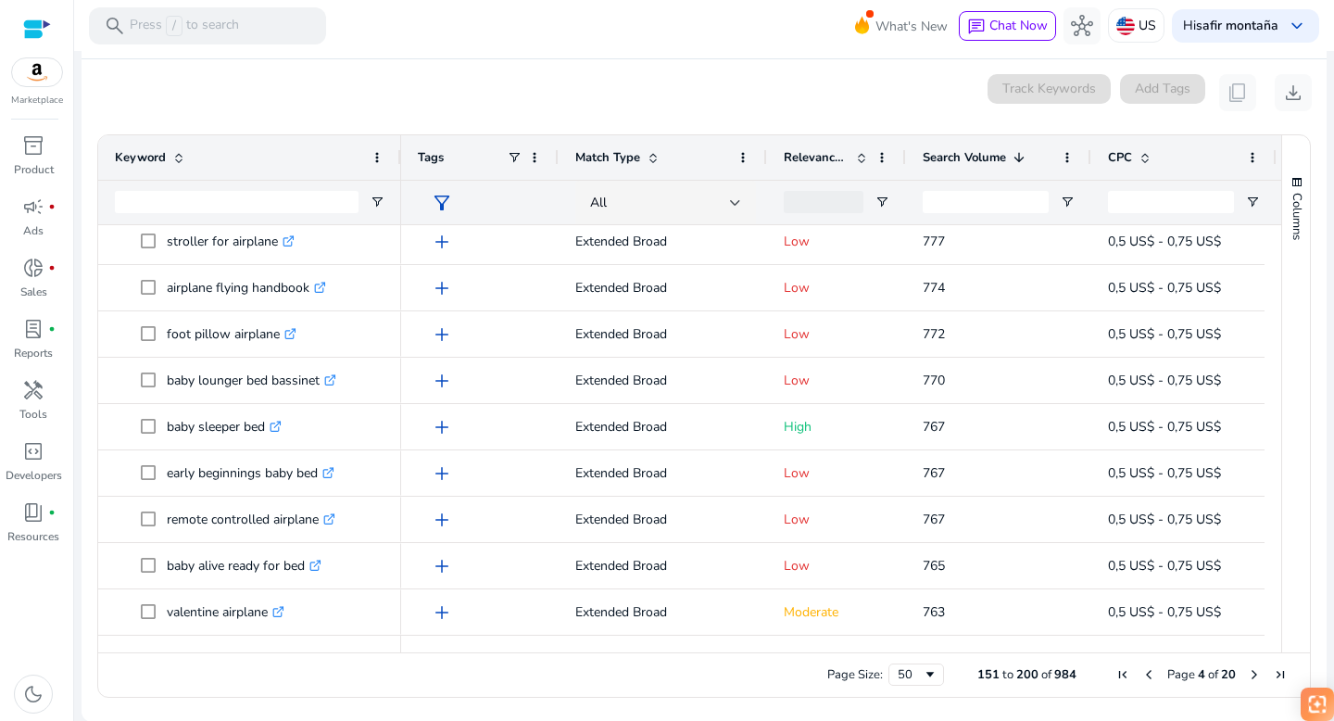
click at [1248, 673] on span "Next Page" at bounding box center [1254, 674] width 15 height 15
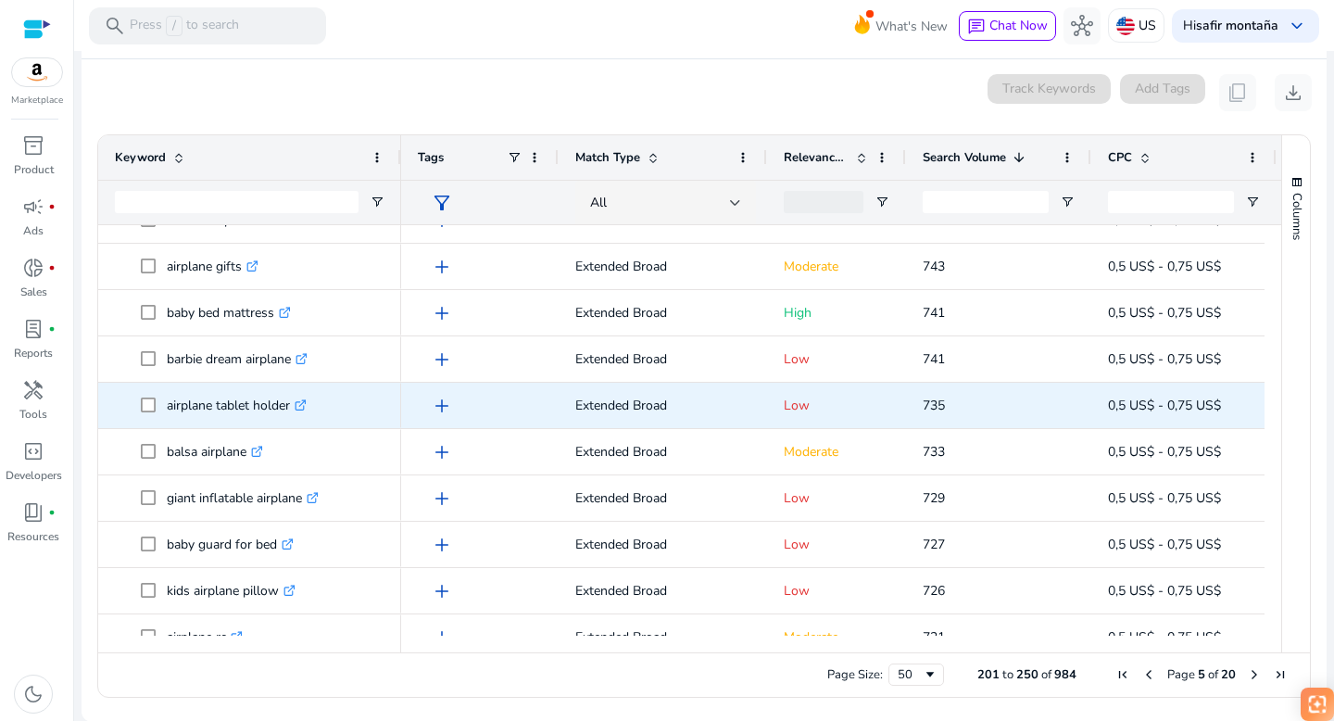
scroll to position [0, 0]
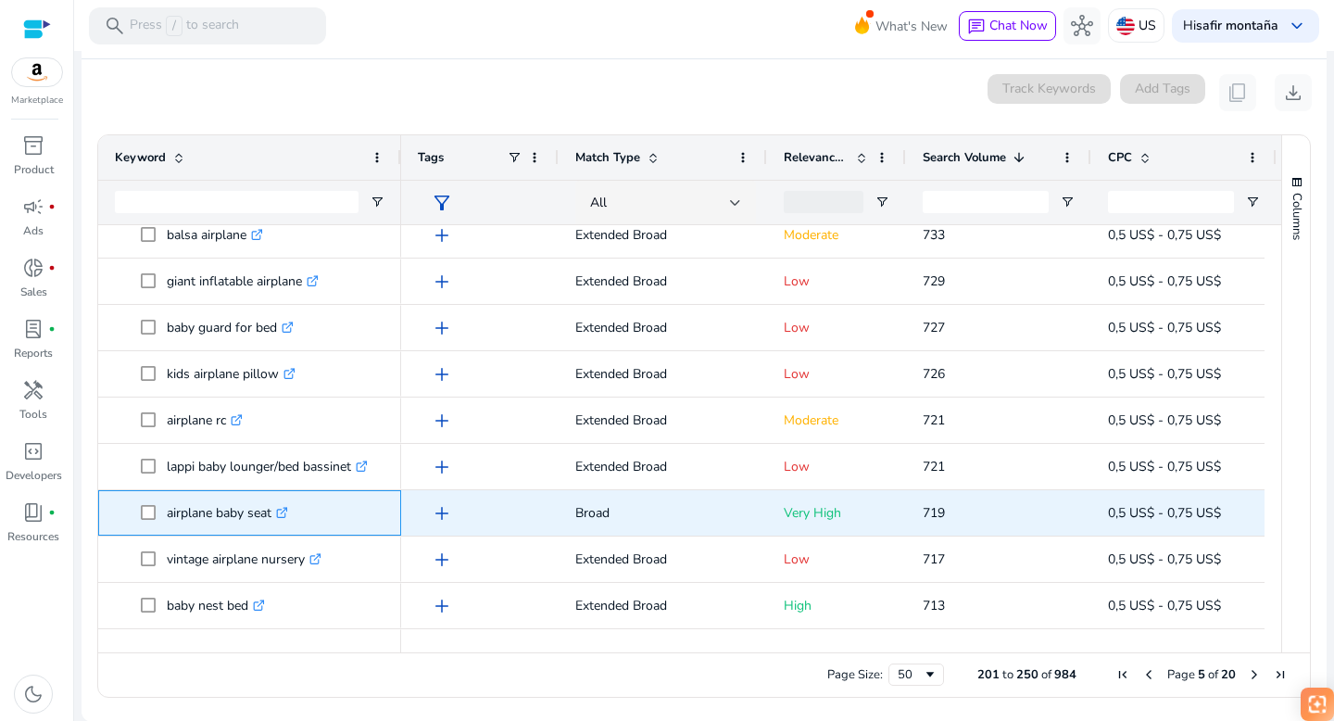
click at [288, 511] on icon ".st0{fill:#2c8af8}" at bounding box center [282, 513] width 12 height 12
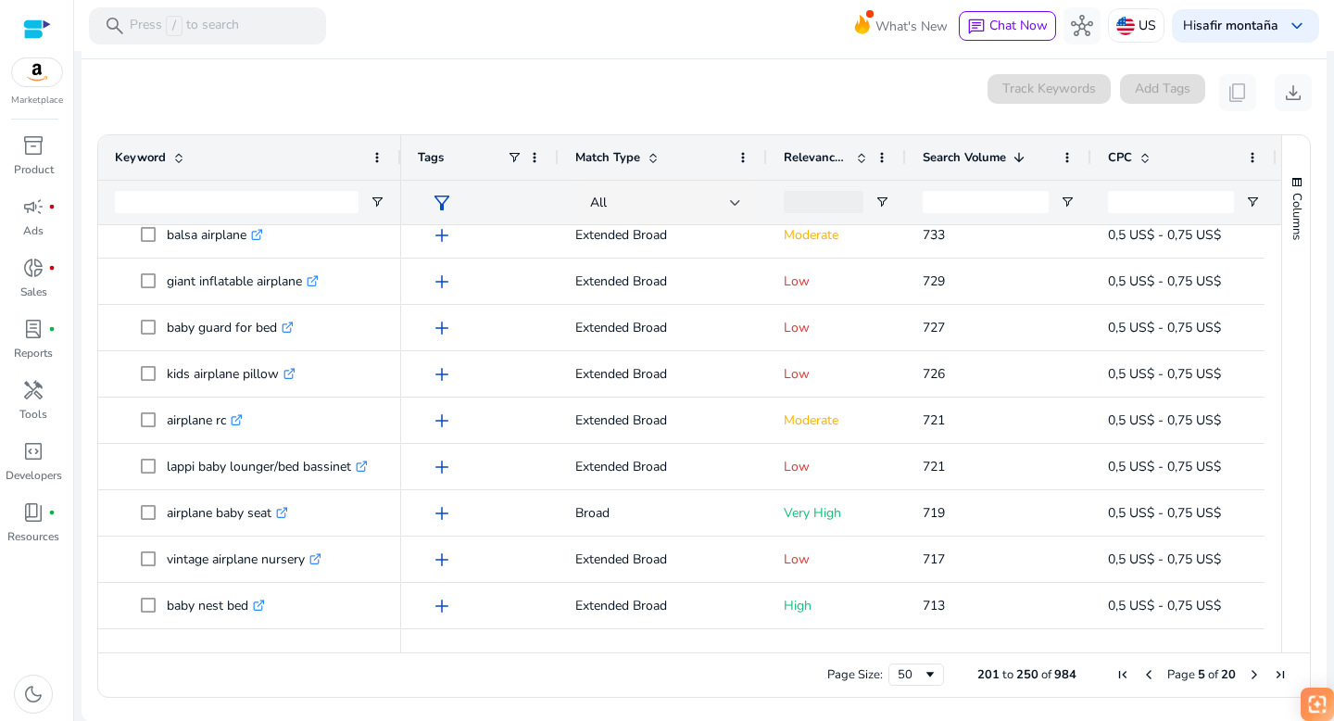
click at [1116, 675] on span "First Page" at bounding box center [1123, 674] width 15 height 15
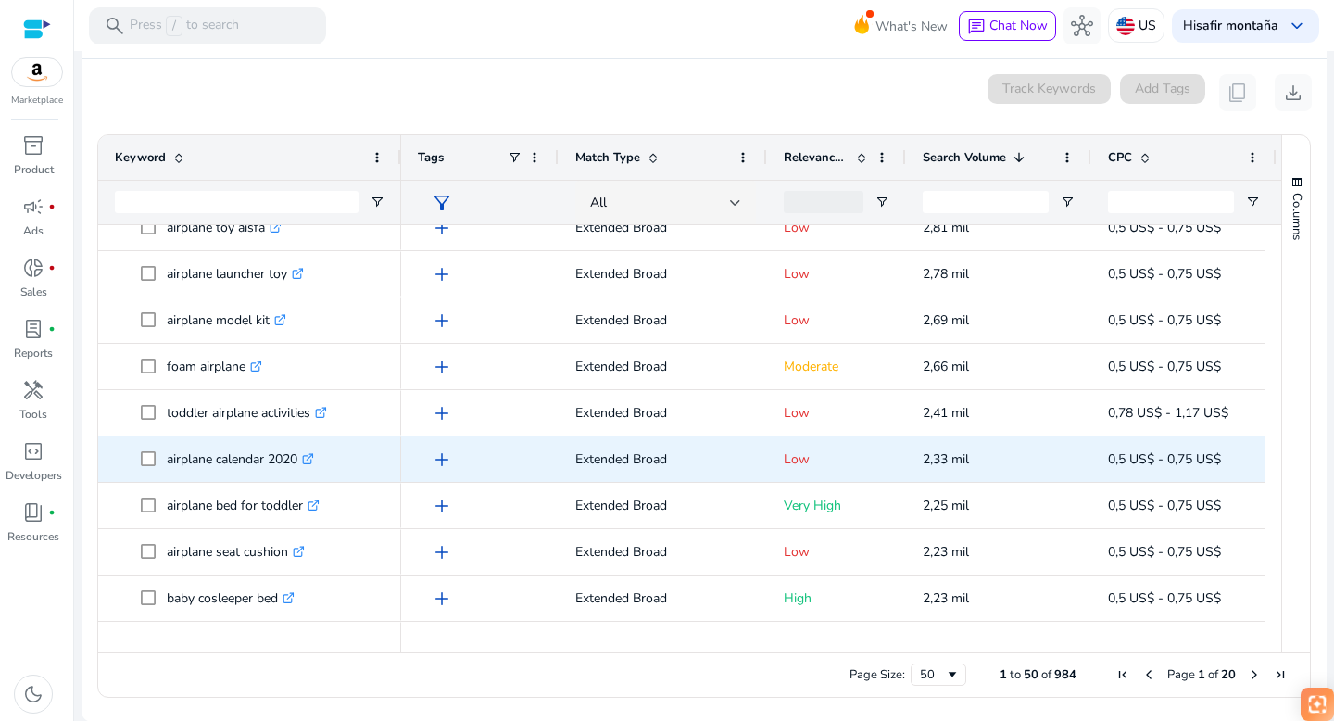
scroll to position [1798, 0]
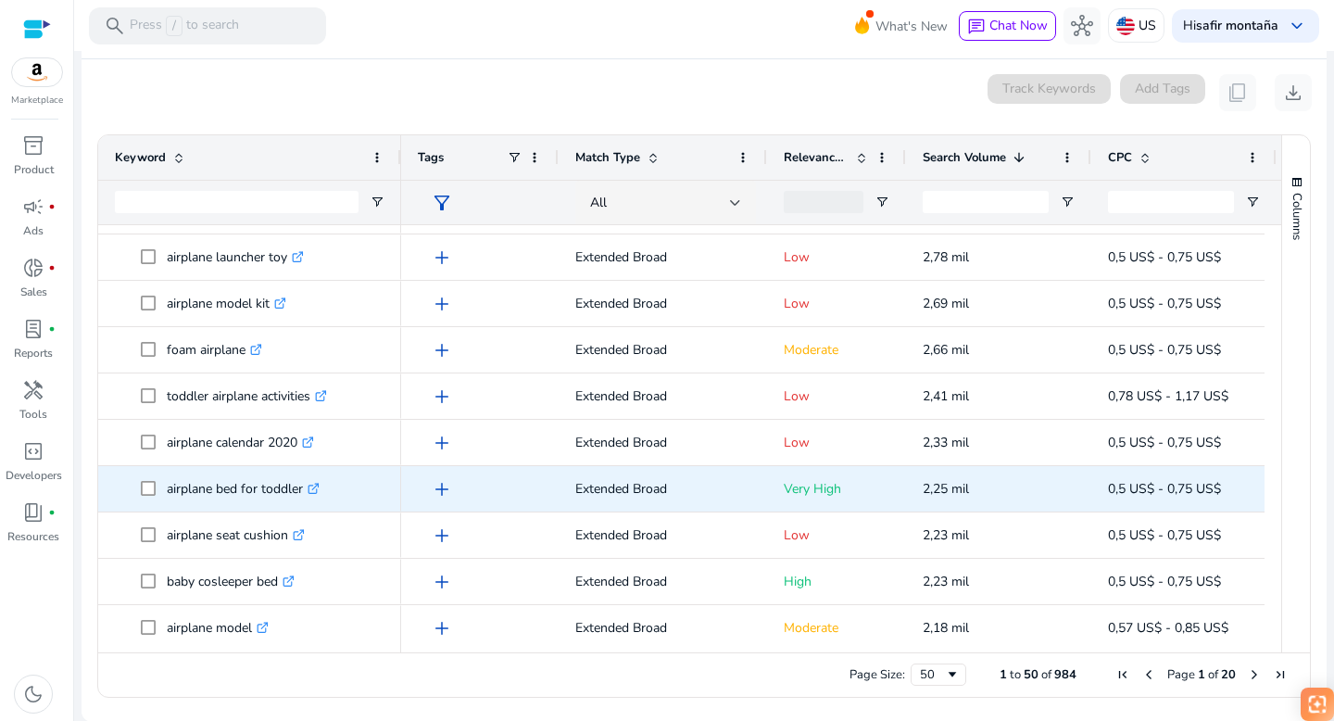
click at [318, 486] on icon ".st0{fill:#2c8af8}" at bounding box center [314, 489] width 12 height 12
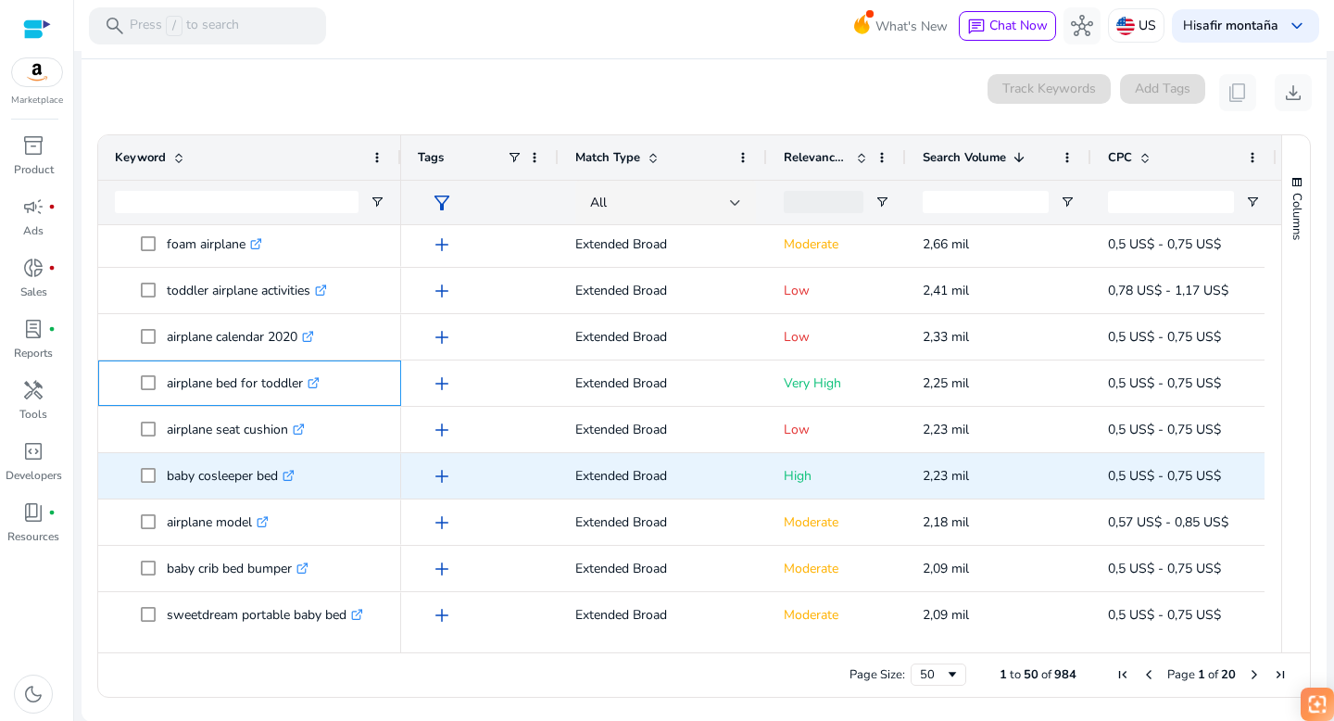
scroll to position [1906, 0]
